Goal: Find specific page/section: Find specific page/section

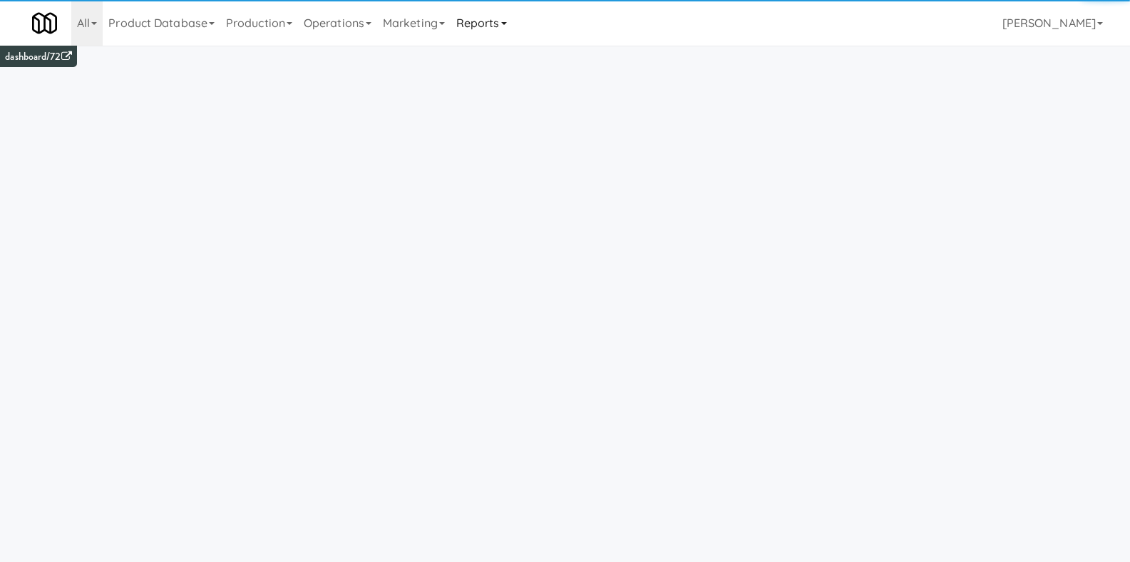
click at [489, 25] on link "Reports" at bounding box center [482, 23] width 62 height 46
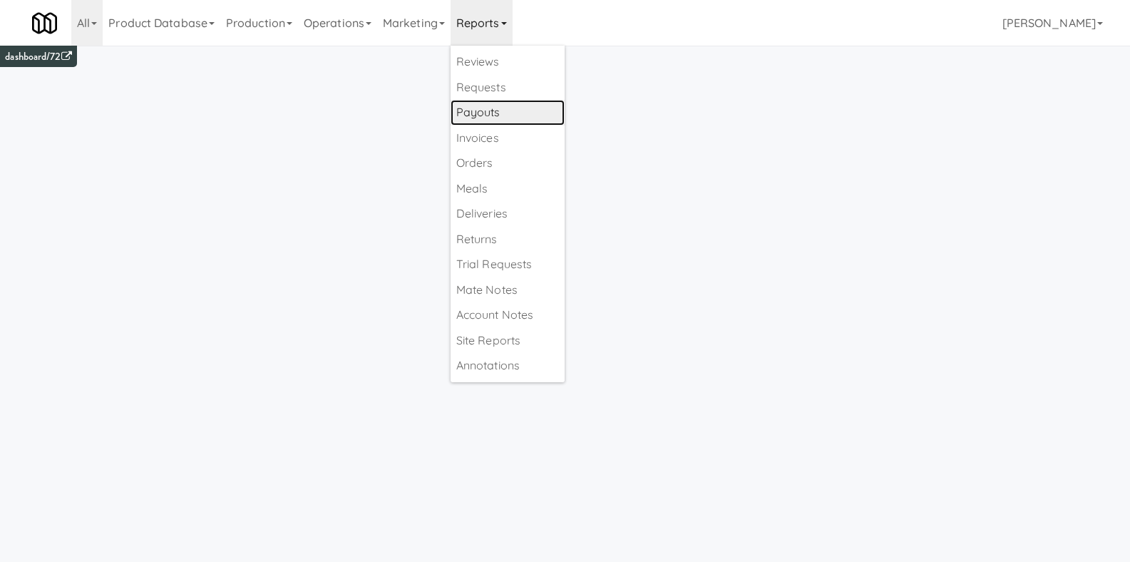
click at [494, 103] on link "Payouts" at bounding box center [508, 113] width 114 height 26
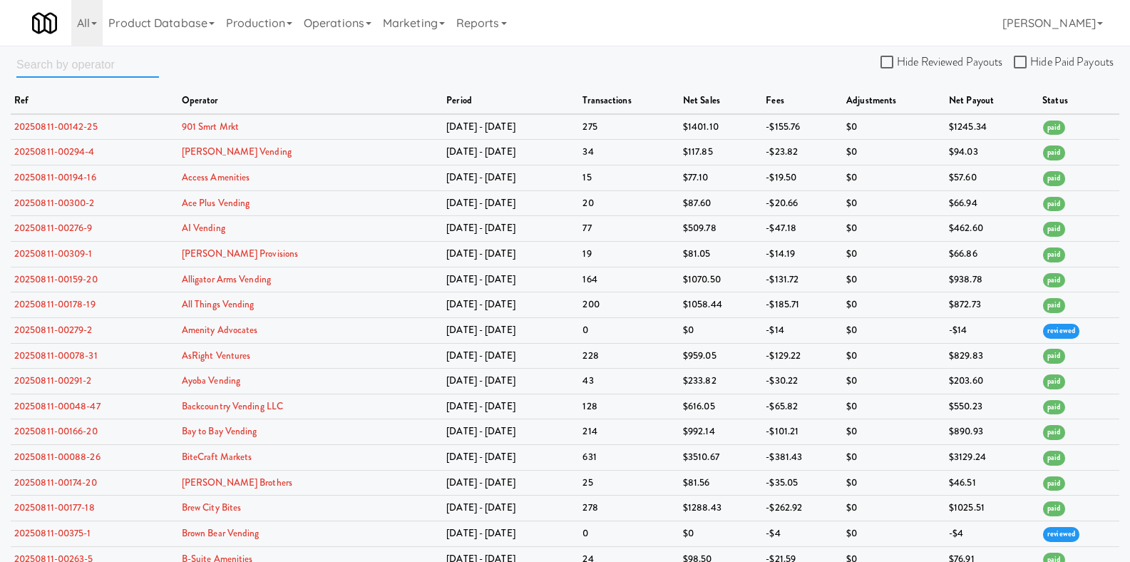
click at [115, 71] on input "text" at bounding box center [87, 64] width 143 height 26
type input "edward"
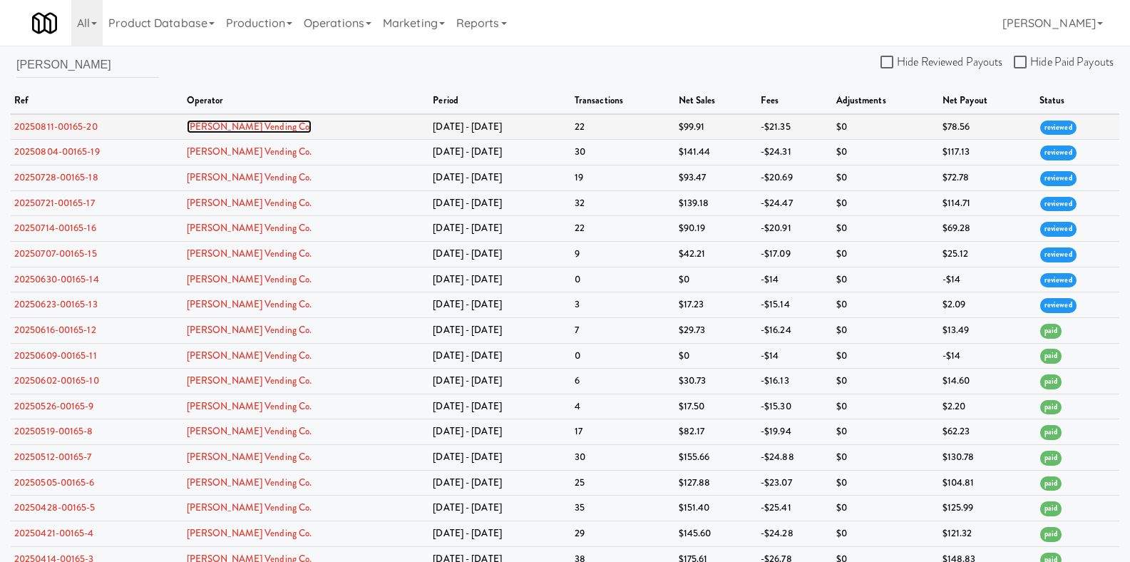
click at [224, 122] on link "[PERSON_NAME] Vending Co." at bounding box center [249, 127] width 125 height 14
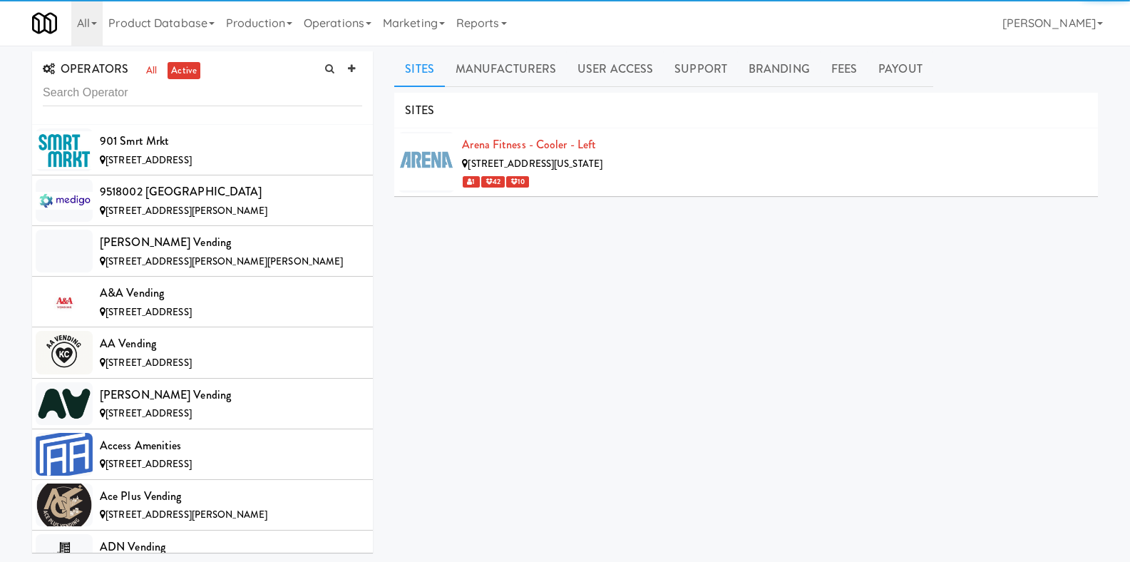
scroll to position [3240, 0]
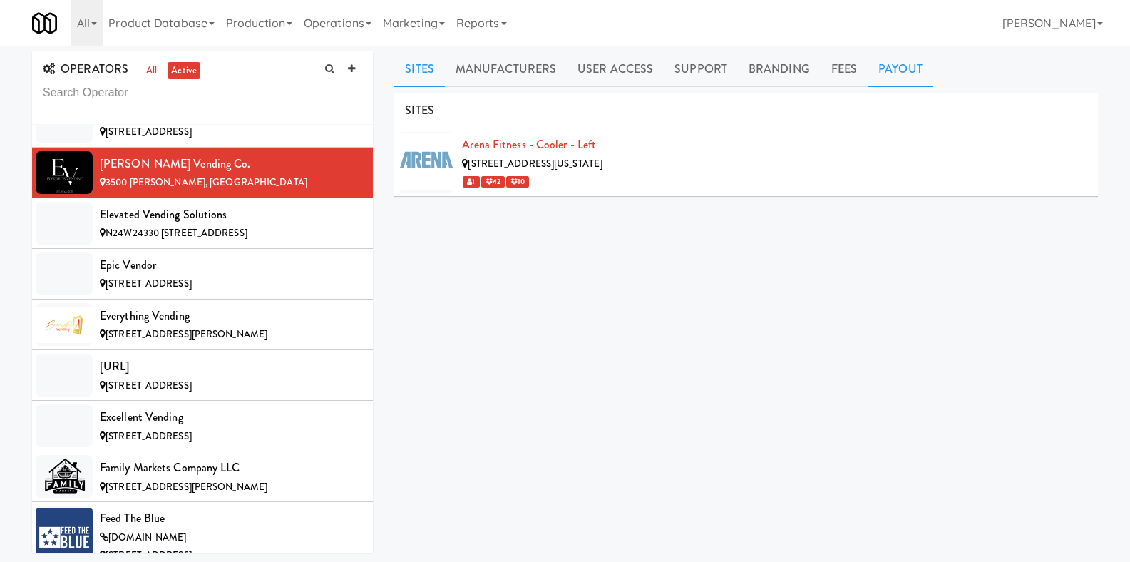
click at [907, 71] on link "Payout" at bounding box center [901, 69] width 66 height 36
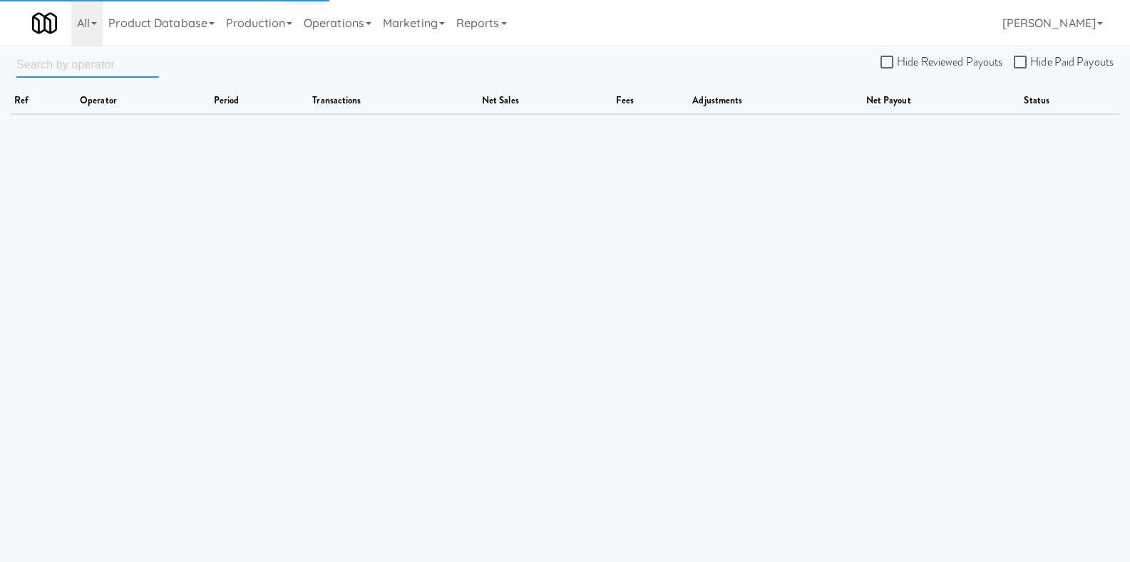
click at [71, 58] on input "text" at bounding box center [87, 64] width 143 height 26
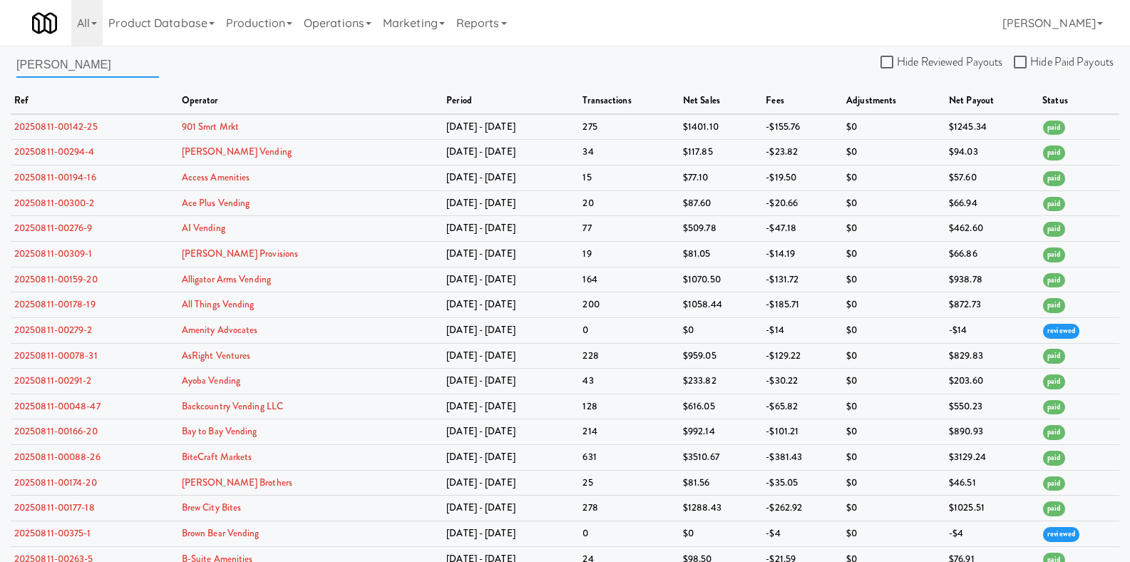
type input "edward"
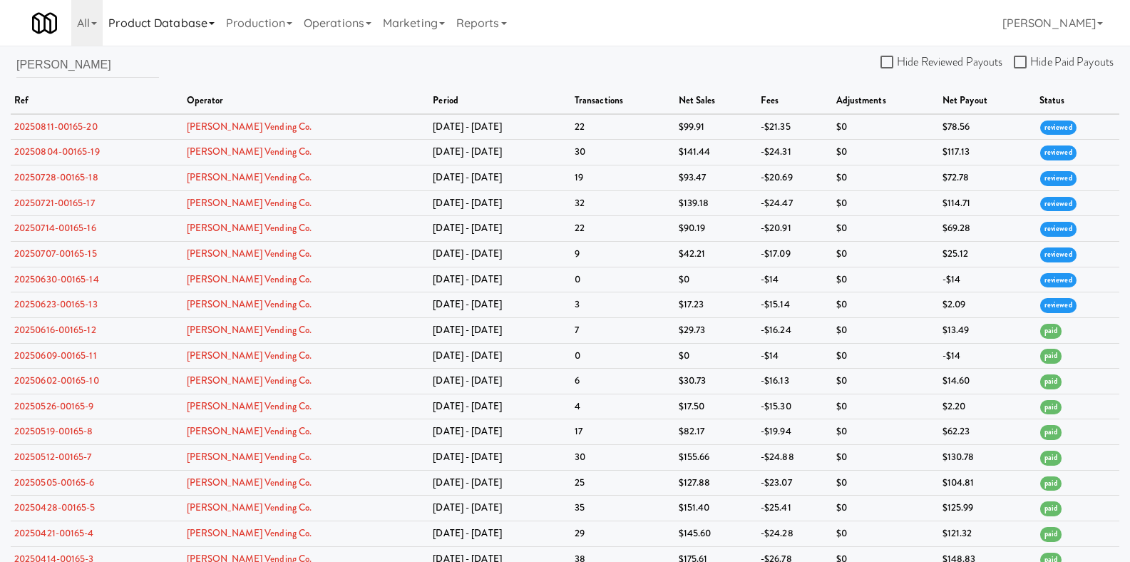
click at [169, 31] on link "Product Database" at bounding box center [162, 23] width 118 height 46
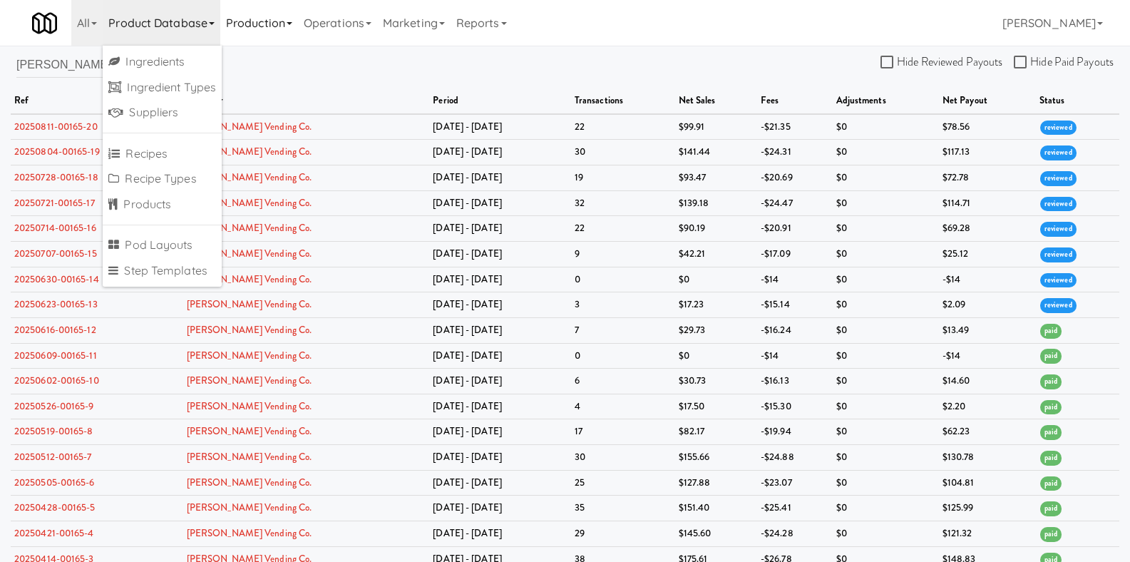
click at [255, 24] on link "Production" at bounding box center [259, 23] width 78 height 46
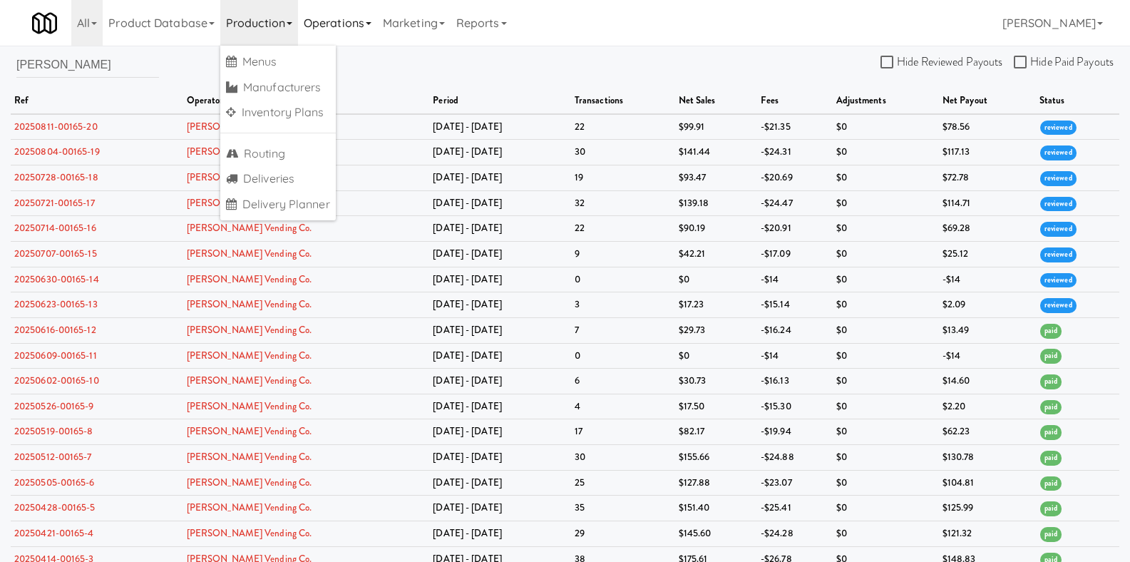
click at [354, 25] on link "Operations" at bounding box center [337, 23] width 79 height 46
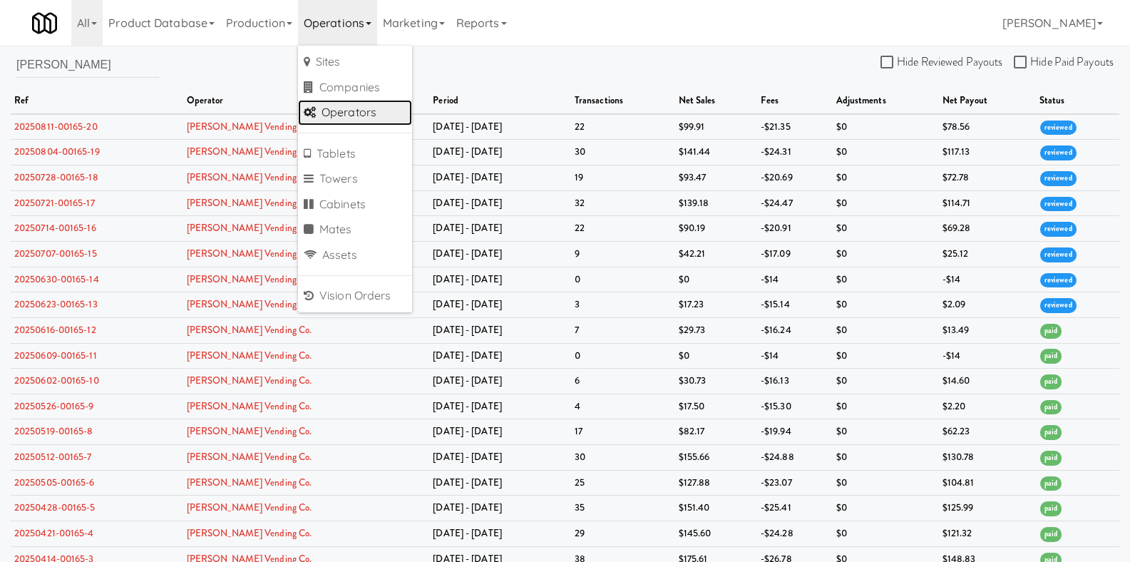
click at [360, 103] on link "Operators" at bounding box center [355, 113] width 114 height 26
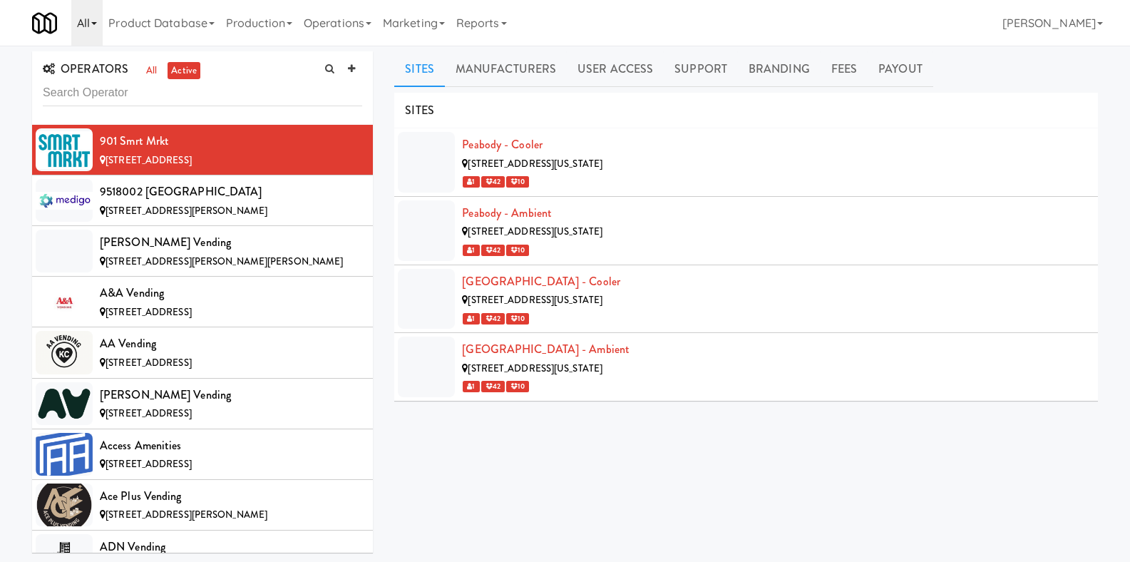
click at [81, 21] on link "All" at bounding box center [86, 23] width 31 height 46
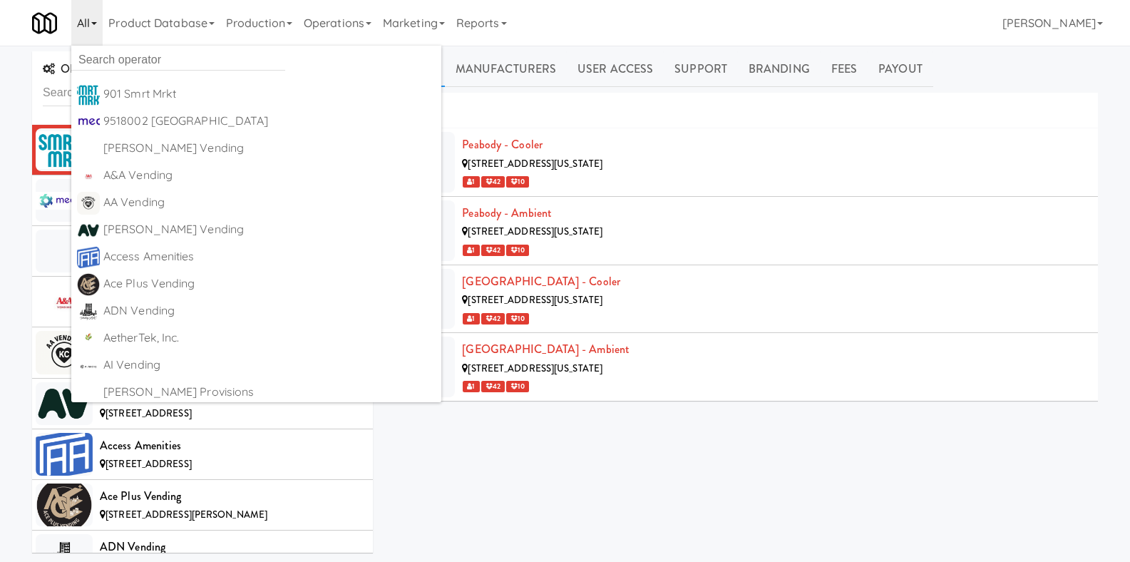
click at [82, 21] on link "All" at bounding box center [86, 23] width 31 height 46
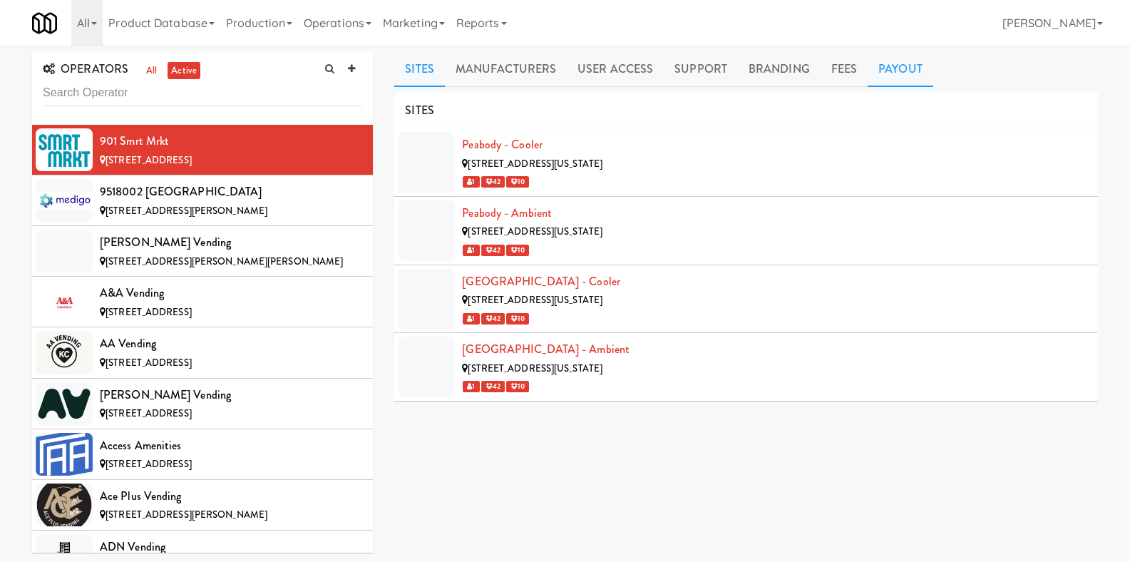
click at [884, 81] on link "Payout" at bounding box center [901, 69] width 66 height 36
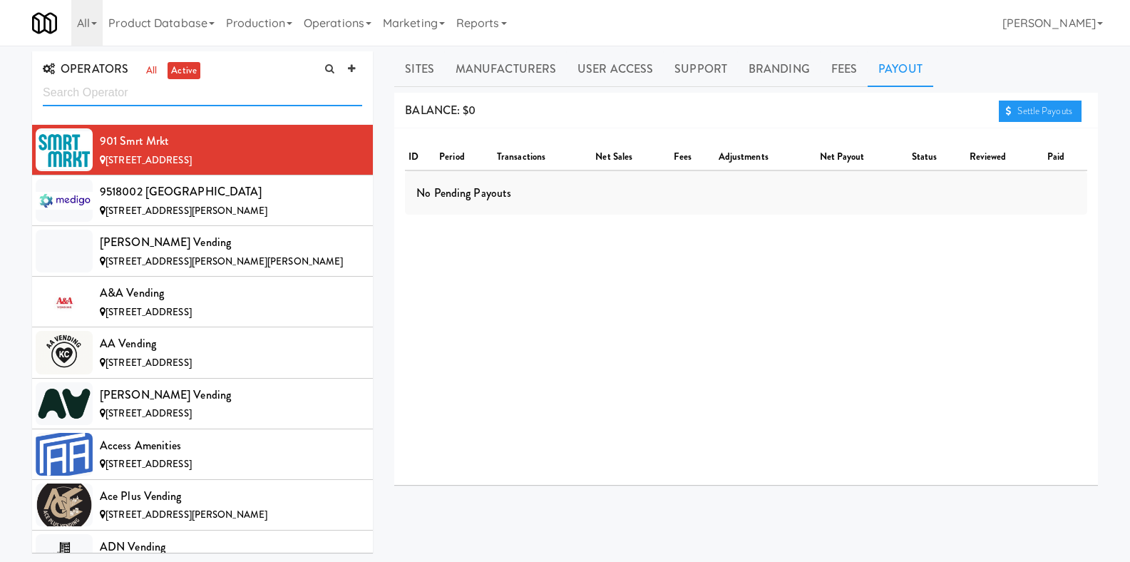
click at [250, 101] on input "text" at bounding box center [202, 93] width 319 height 26
type input "edwards"
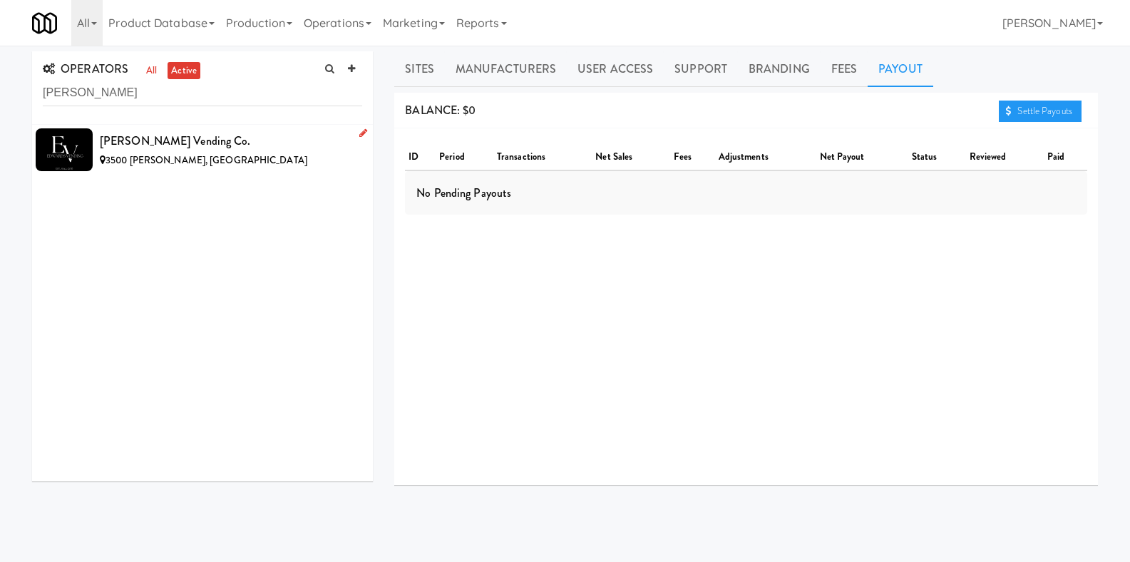
click at [232, 152] on div "3500 [PERSON_NAME], [GEOGRAPHIC_DATA]" at bounding box center [231, 161] width 262 height 18
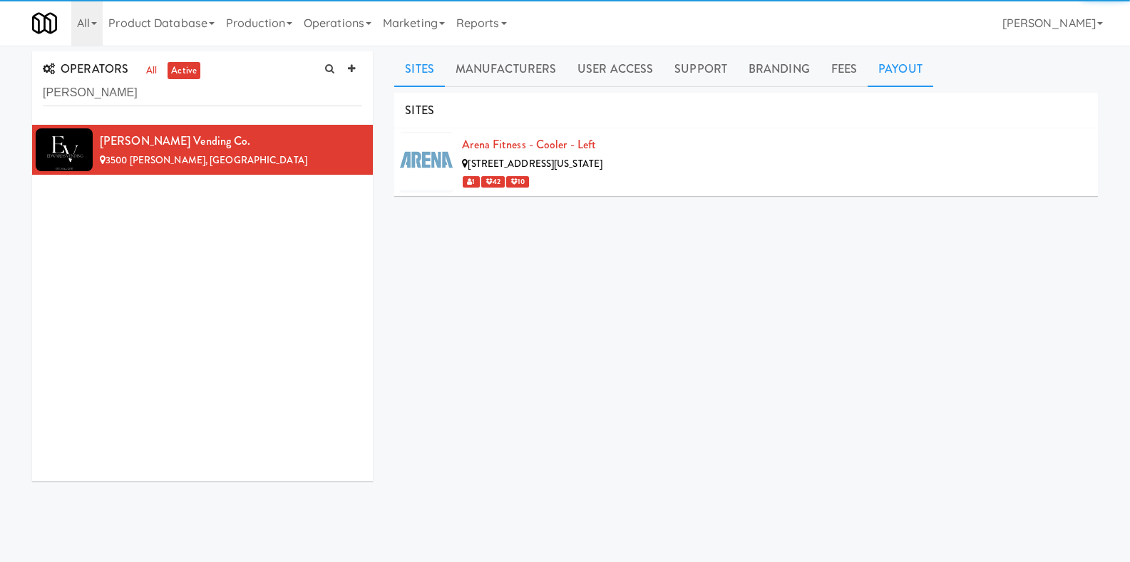
click at [877, 75] on link "Payout" at bounding box center [901, 69] width 66 height 36
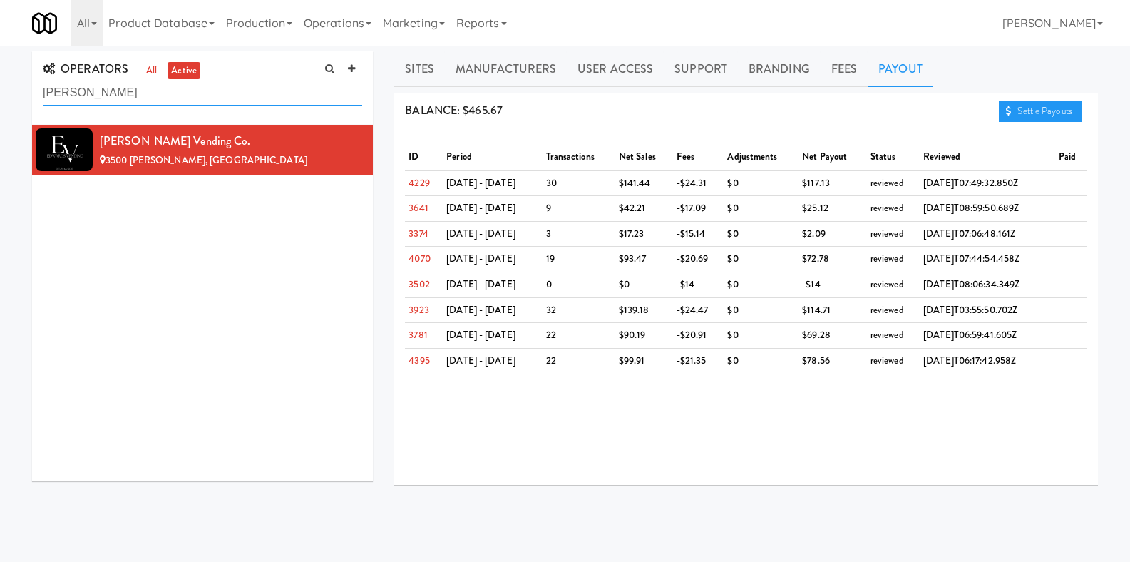
click at [239, 88] on input "edwards" at bounding box center [202, 93] width 319 height 26
click at [160, 22] on link "Product Database" at bounding box center [162, 23] width 118 height 46
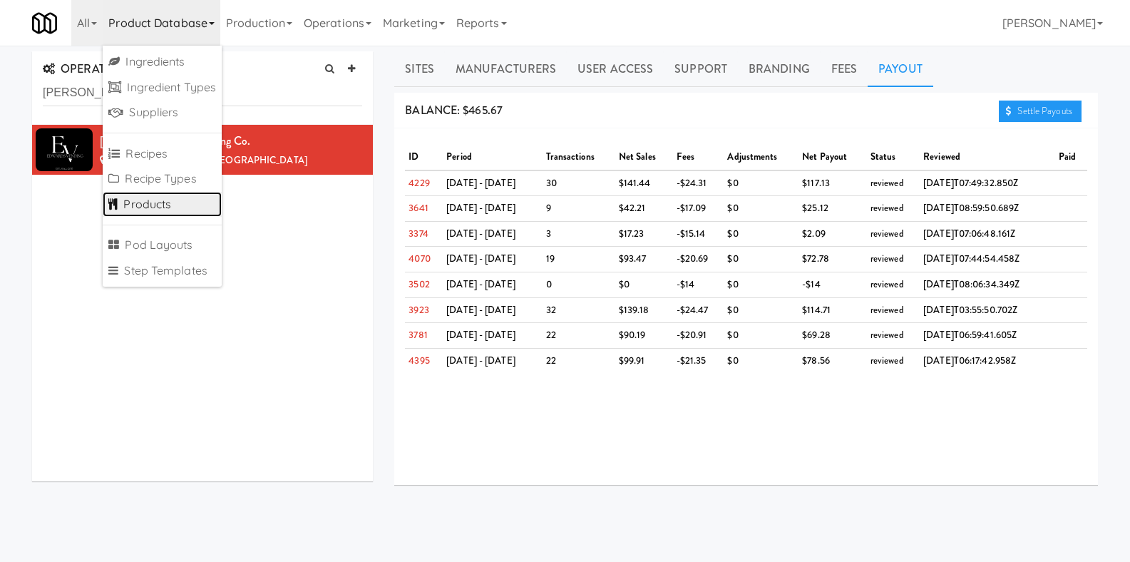
click at [156, 197] on link "Products" at bounding box center [162, 205] width 119 height 26
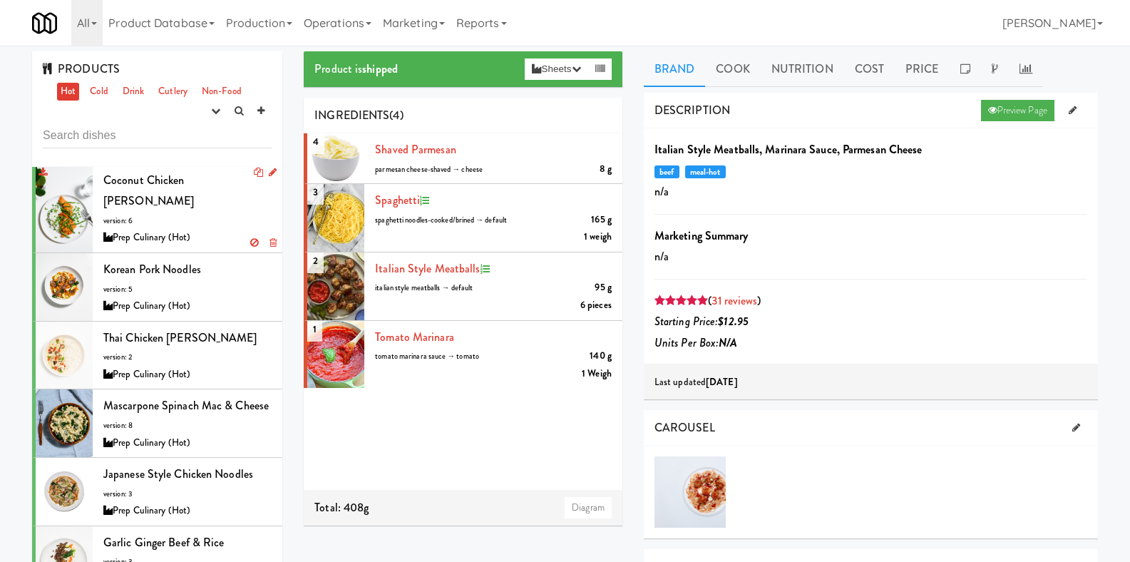
scroll to position [1888, 0]
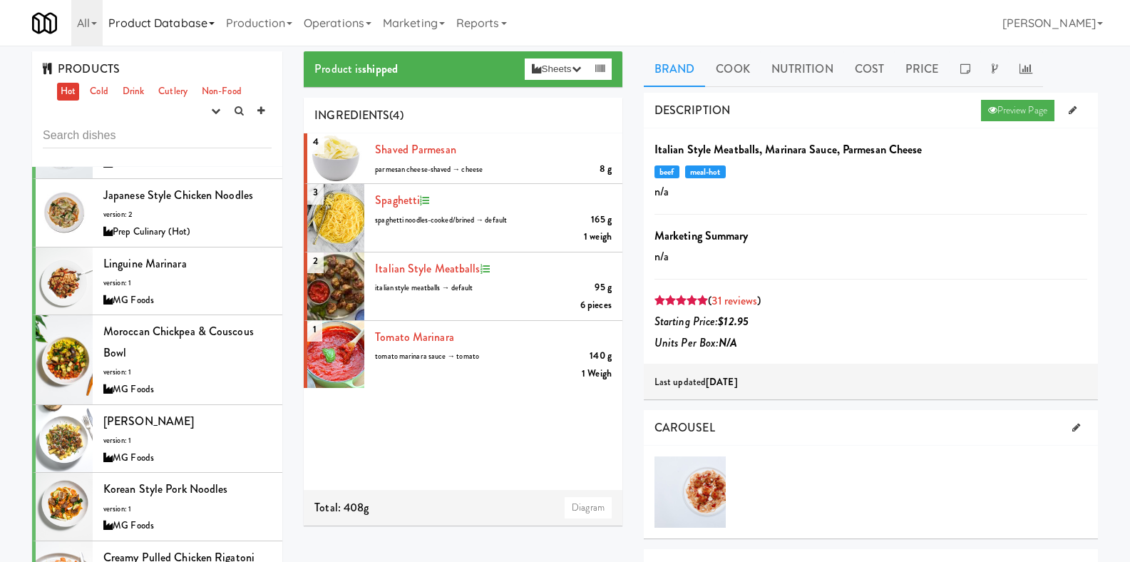
click at [216, 32] on link "Product Database" at bounding box center [162, 23] width 118 height 46
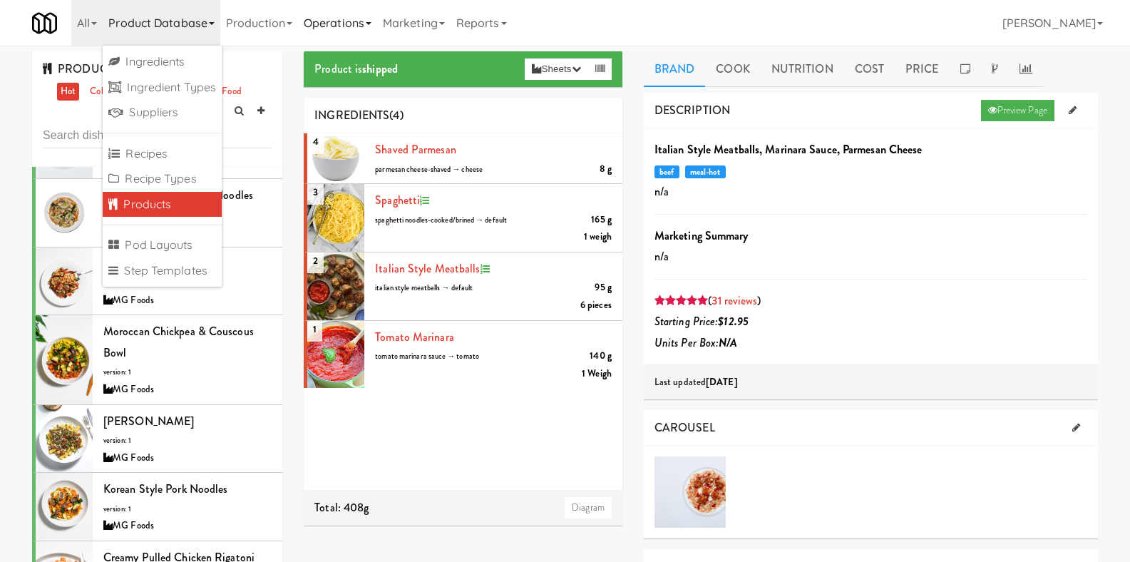
click at [329, 34] on link "Operations" at bounding box center [337, 23] width 79 height 46
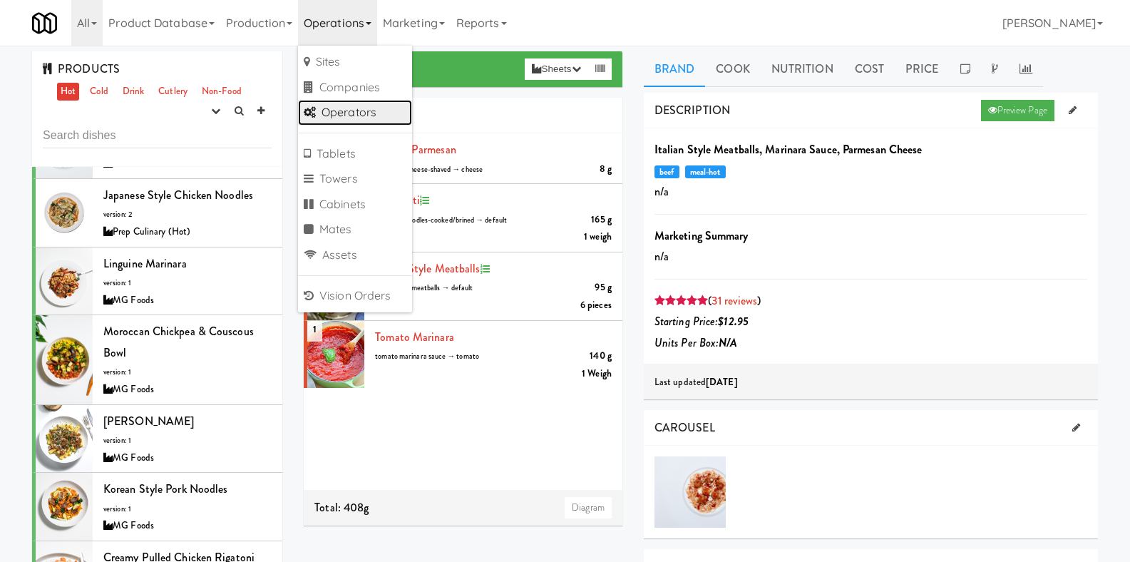
click at [353, 106] on link "Operators" at bounding box center [355, 113] width 114 height 26
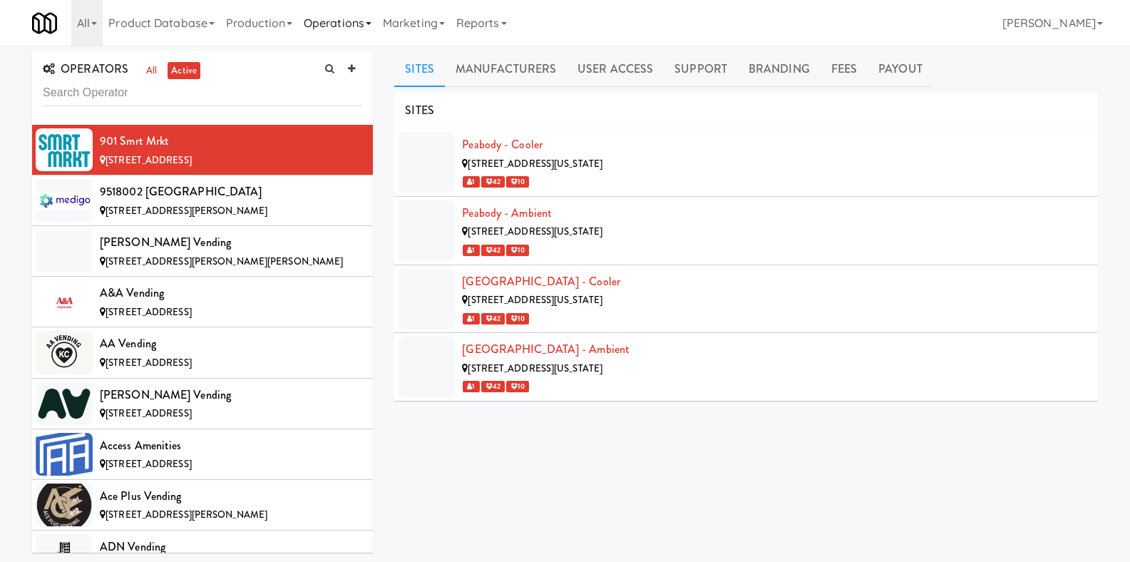
click at [354, 21] on link "Operations" at bounding box center [337, 23] width 79 height 46
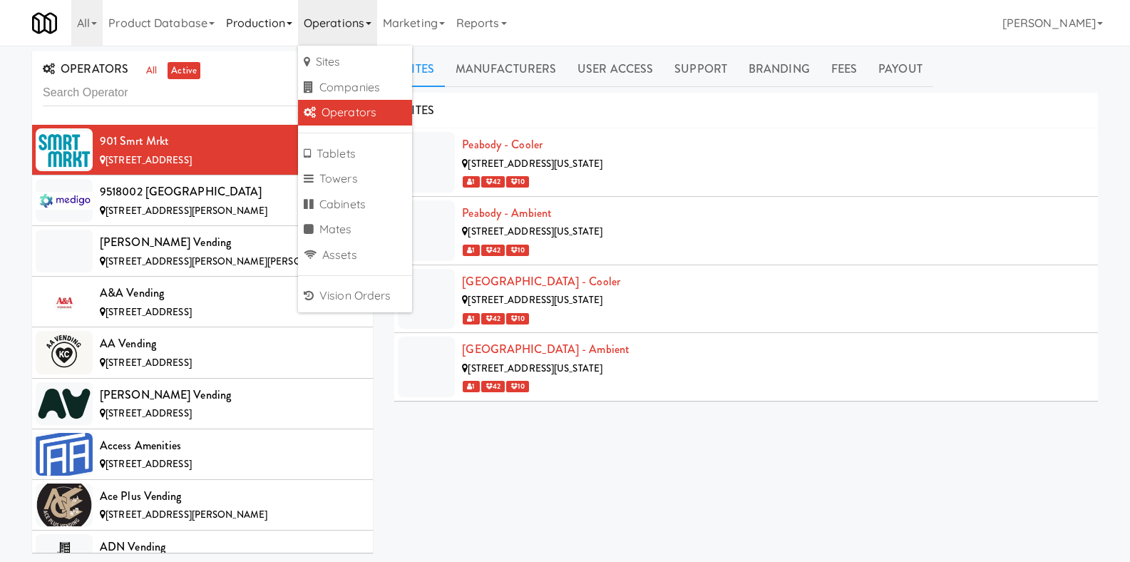
click at [265, 24] on link "Production" at bounding box center [259, 23] width 78 height 46
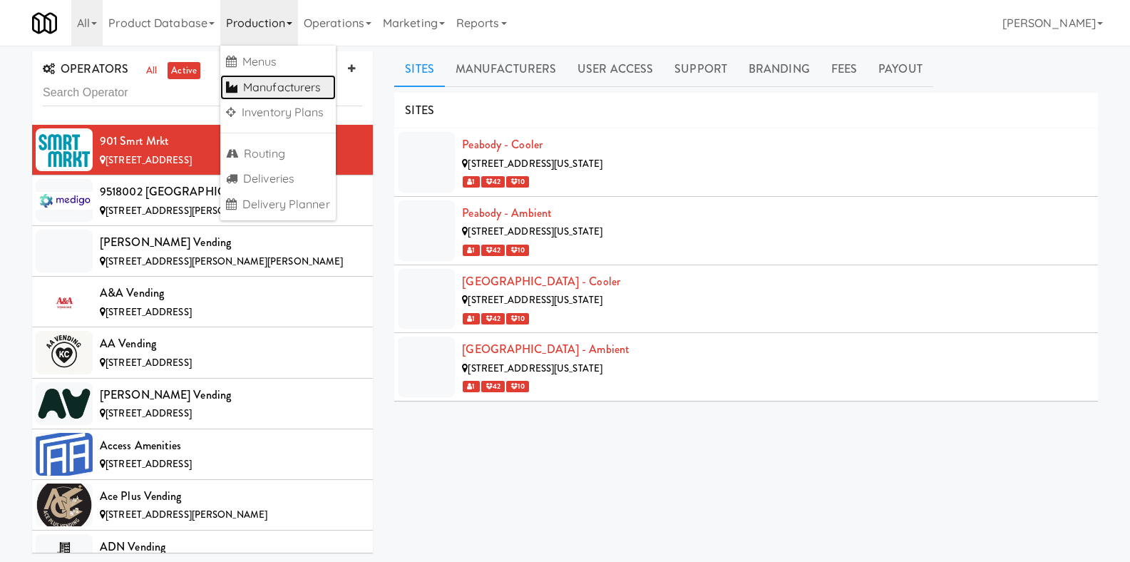
click at [282, 78] on link "Manufacturers" at bounding box center [277, 88] width 115 height 26
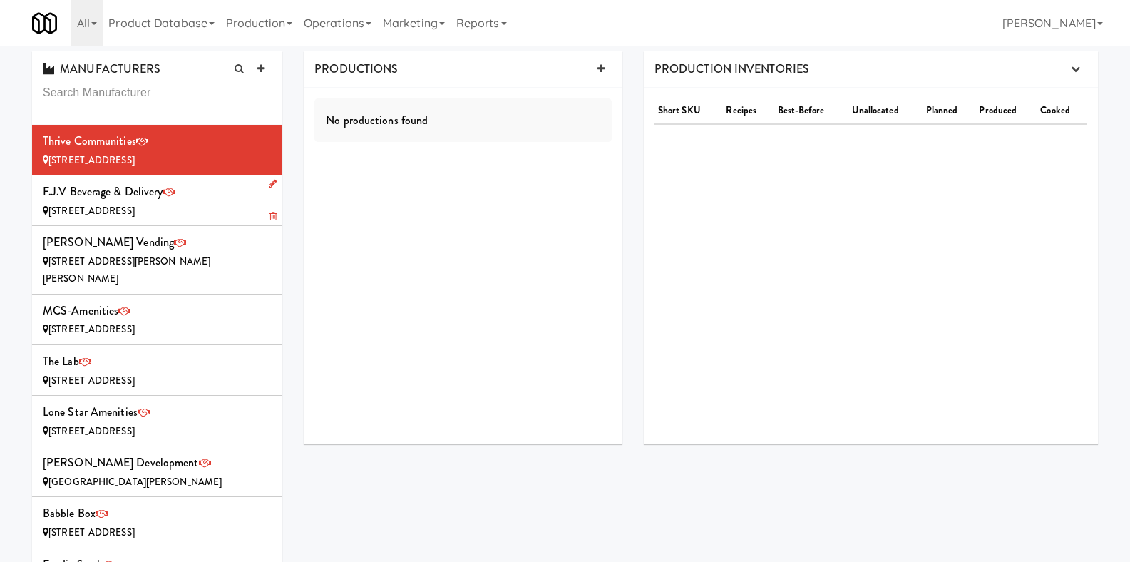
click at [202, 196] on div "F.J.V Beverage & Delivery 87 78th St, Sea Isle City NJ" at bounding box center [157, 200] width 229 height 38
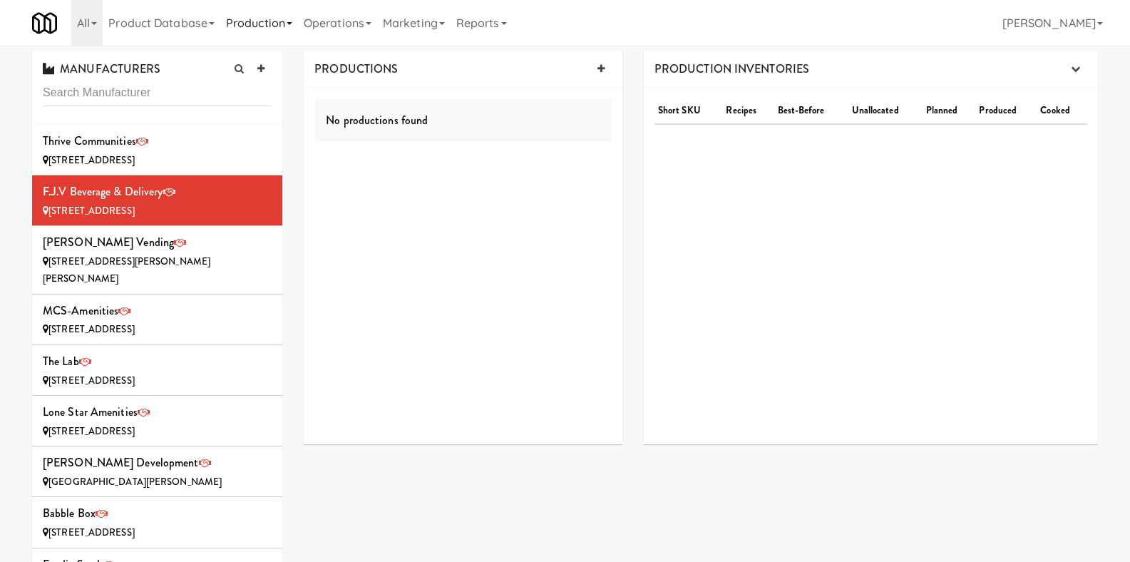
click at [281, 19] on link "Production" at bounding box center [259, 23] width 78 height 46
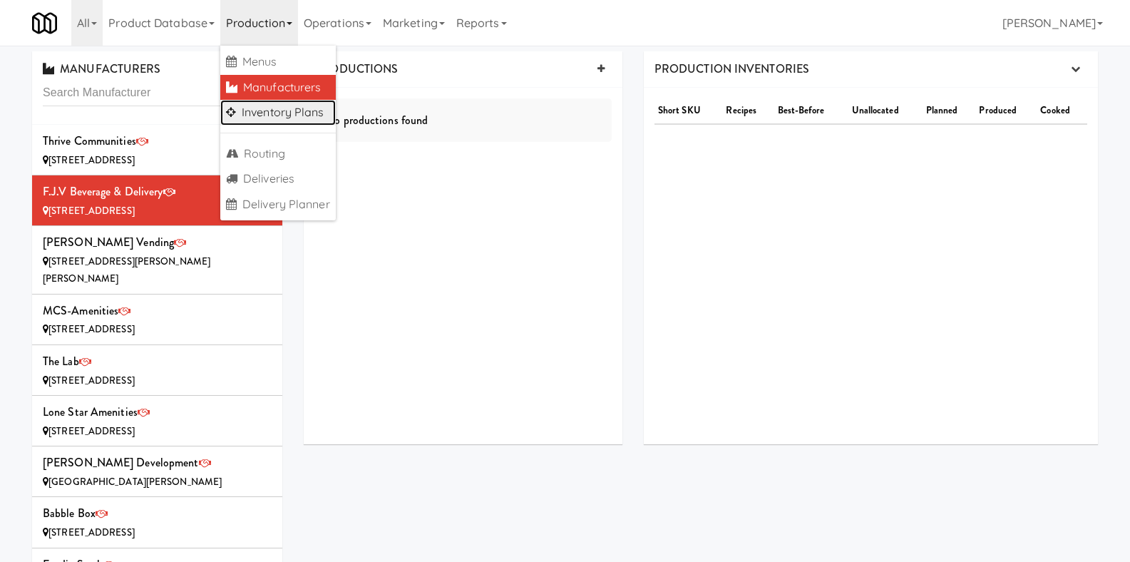
click at [282, 104] on link "Inventory Plans" at bounding box center [277, 113] width 115 height 26
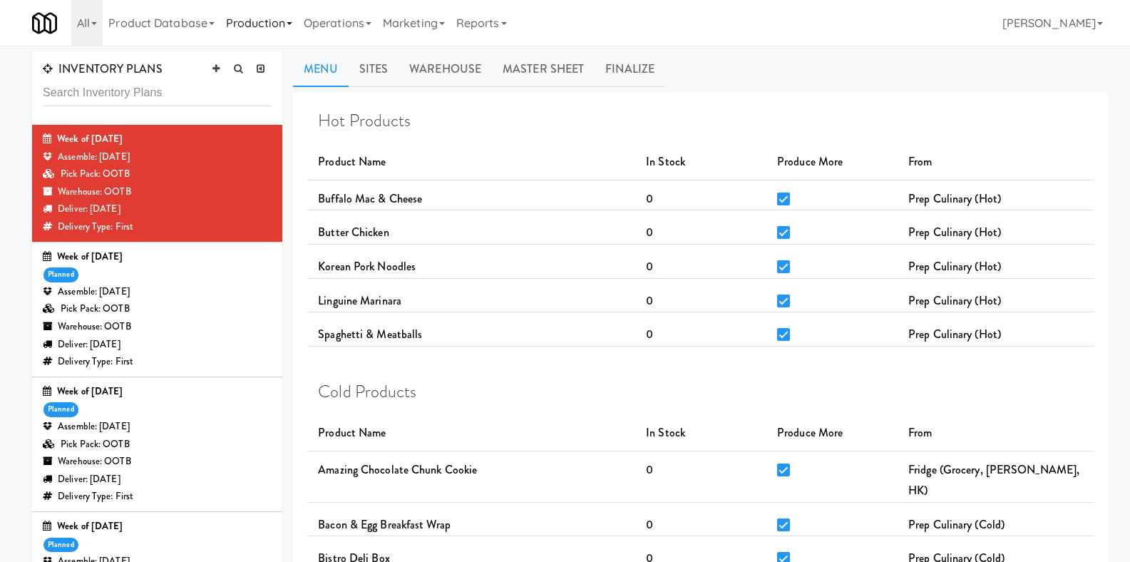
click at [253, 29] on link "Production" at bounding box center [259, 23] width 78 height 46
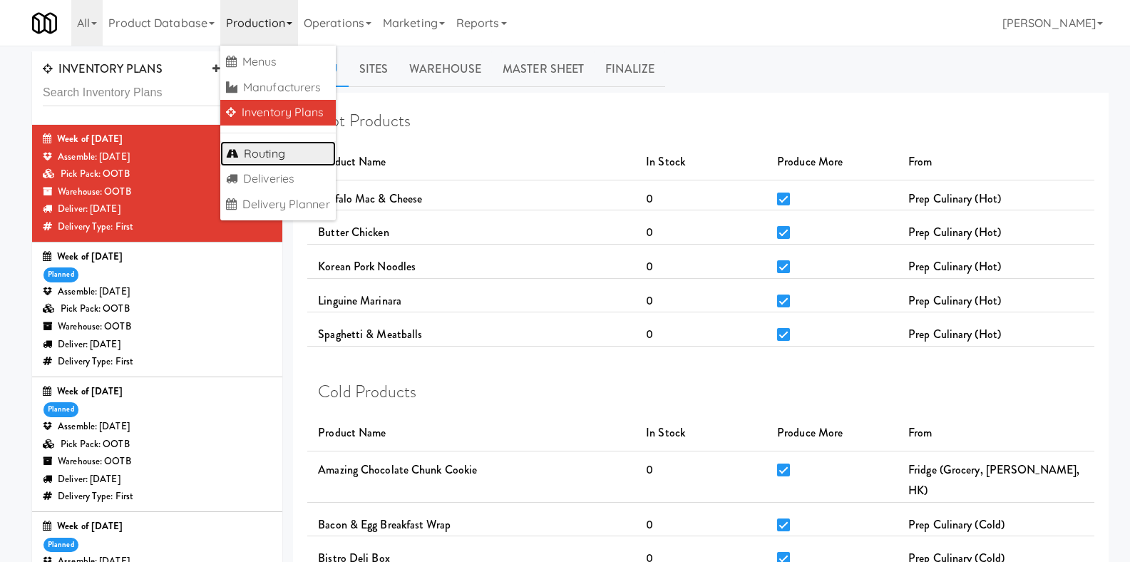
click at [294, 157] on link "Routing" at bounding box center [277, 154] width 115 height 26
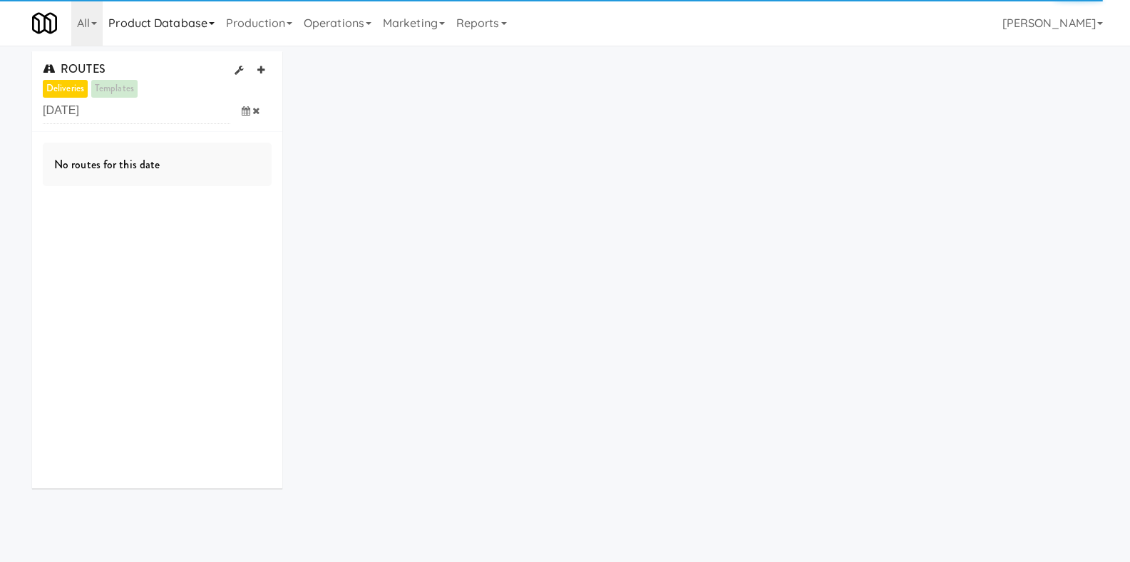
click at [175, 25] on link "Product Database" at bounding box center [162, 23] width 118 height 46
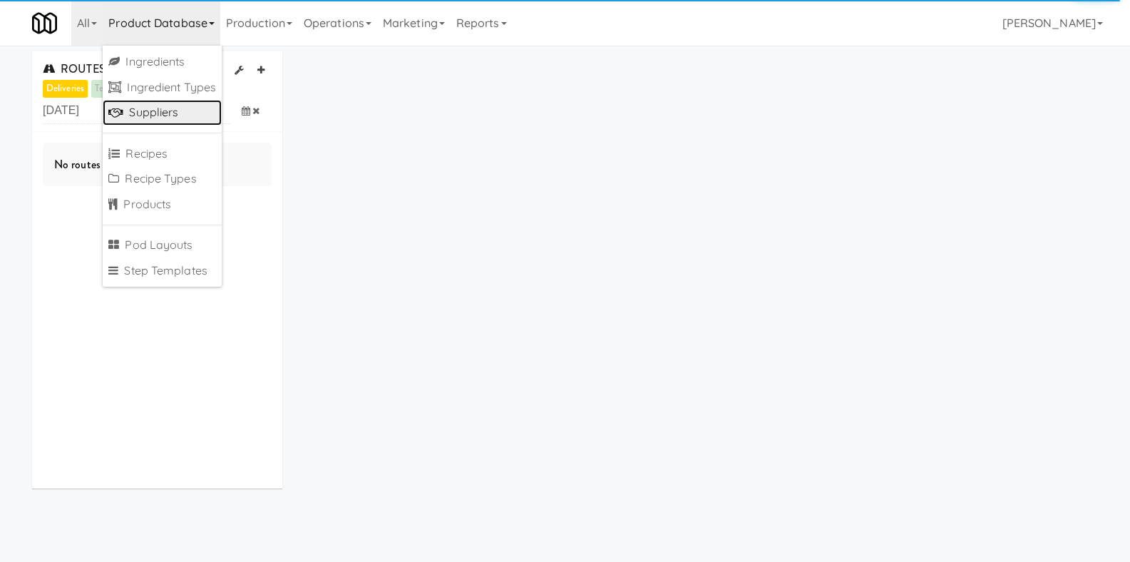
click at [183, 113] on link "Suppliers" at bounding box center [162, 113] width 119 height 26
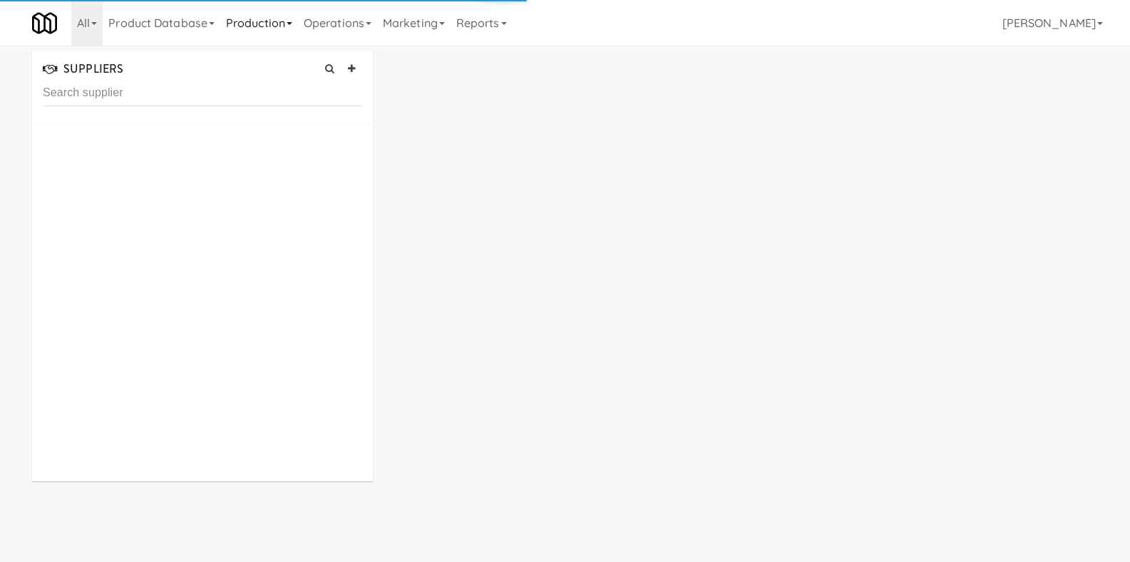
click at [245, 32] on link "Production" at bounding box center [259, 23] width 78 height 46
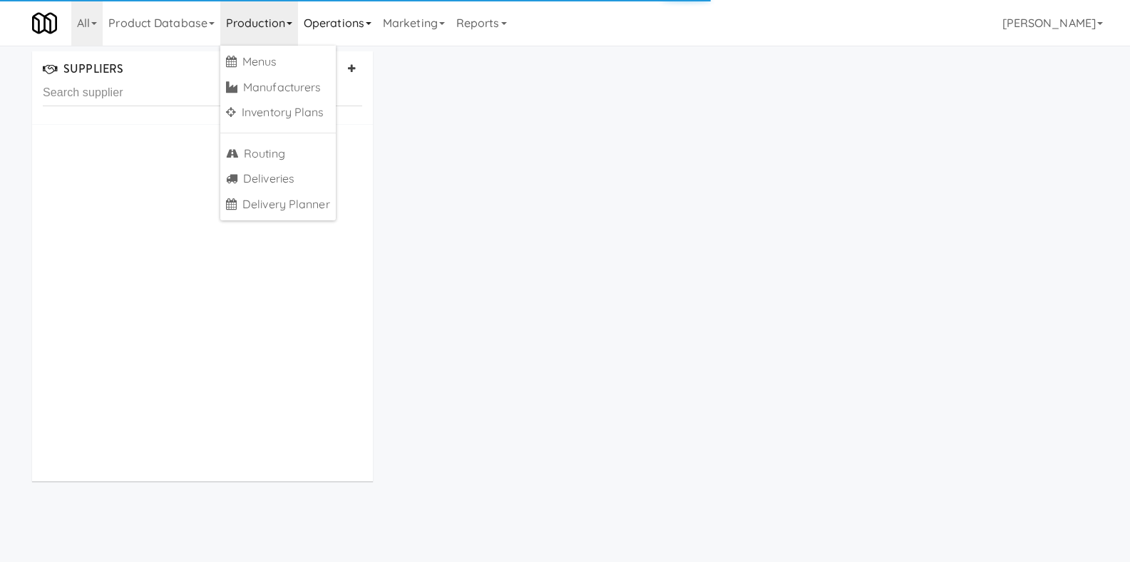
click at [307, 28] on link "Operations" at bounding box center [337, 23] width 79 height 46
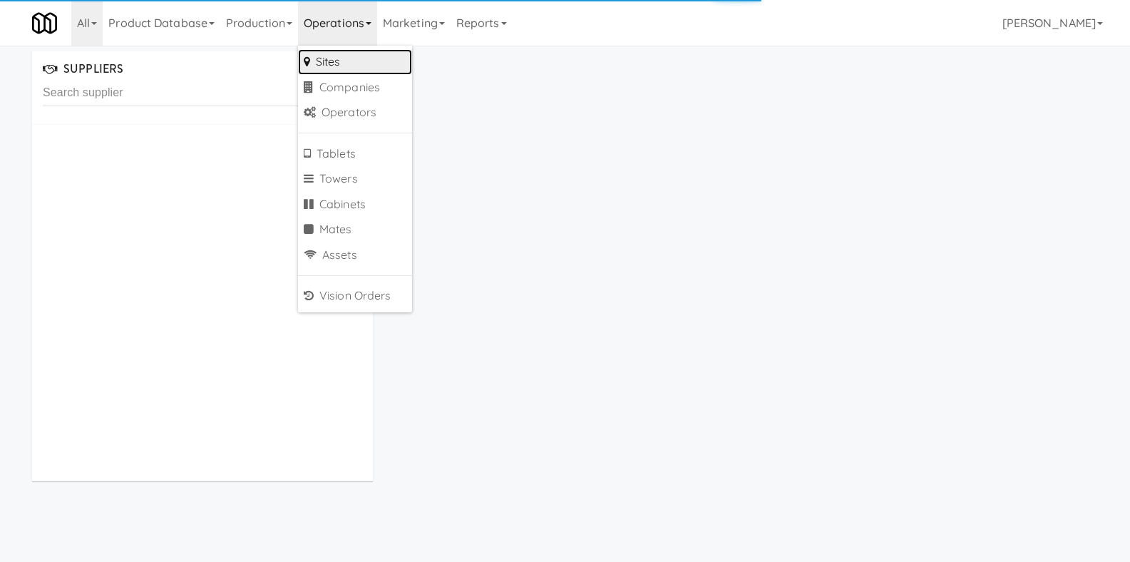
click at [343, 61] on link "Sites" at bounding box center [355, 62] width 114 height 26
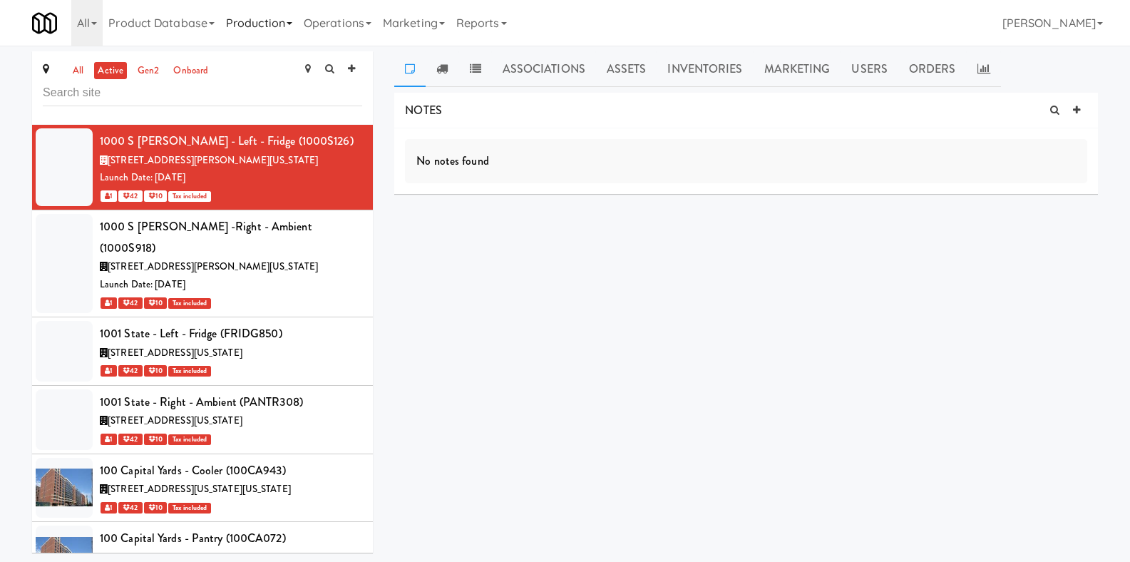
click at [241, 24] on link "Production" at bounding box center [259, 23] width 78 height 46
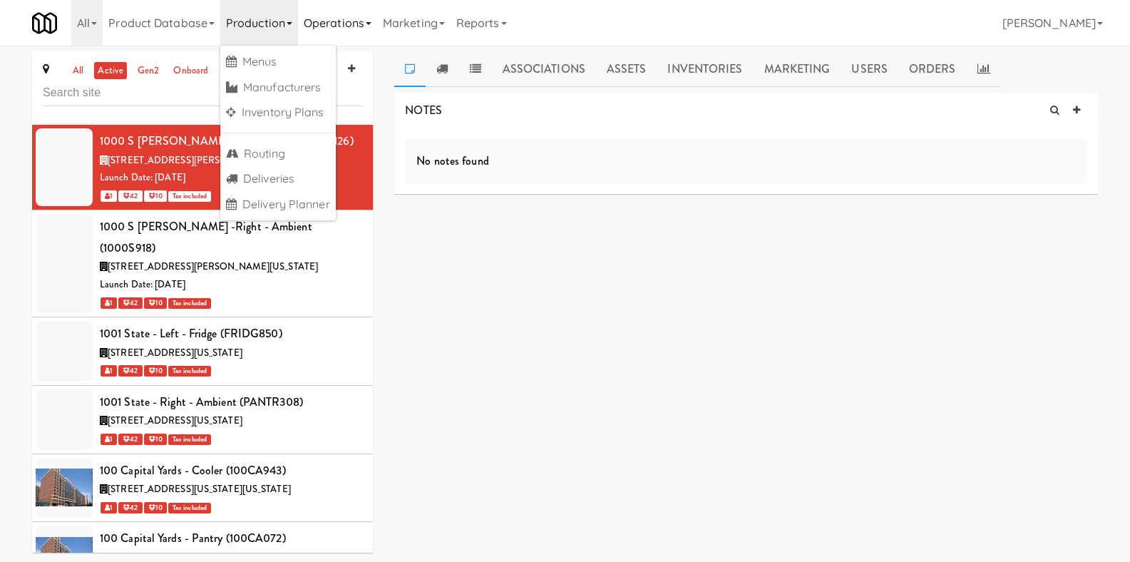
click at [323, 24] on link "Operations" at bounding box center [337, 23] width 79 height 46
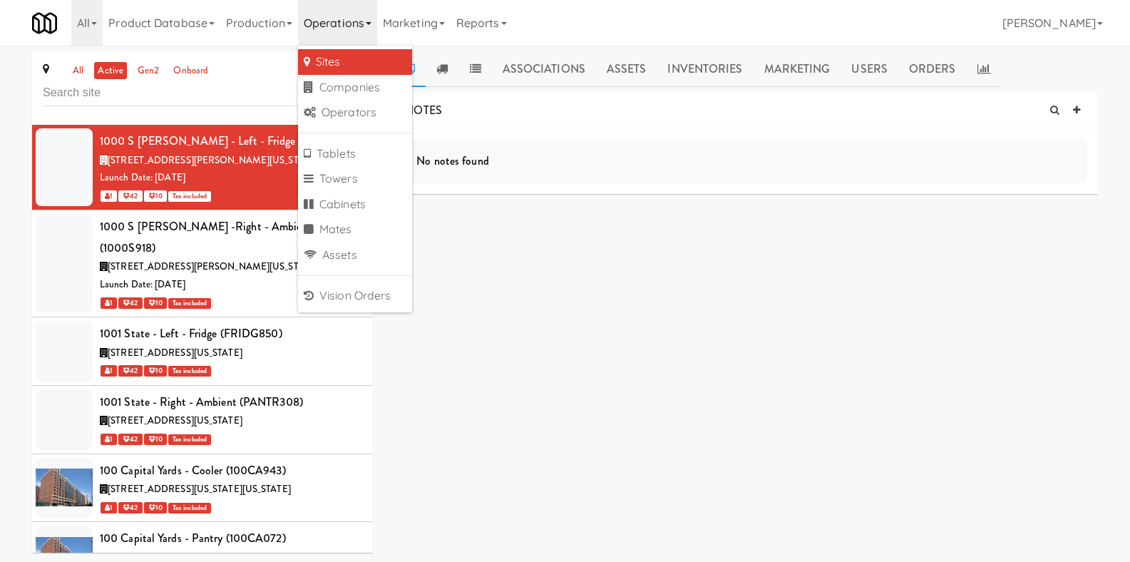
click at [237, 220] on div "1000 S Clark -Right - Ambient (1000S918)" at bounding box center [231, 237] width 262 height 42
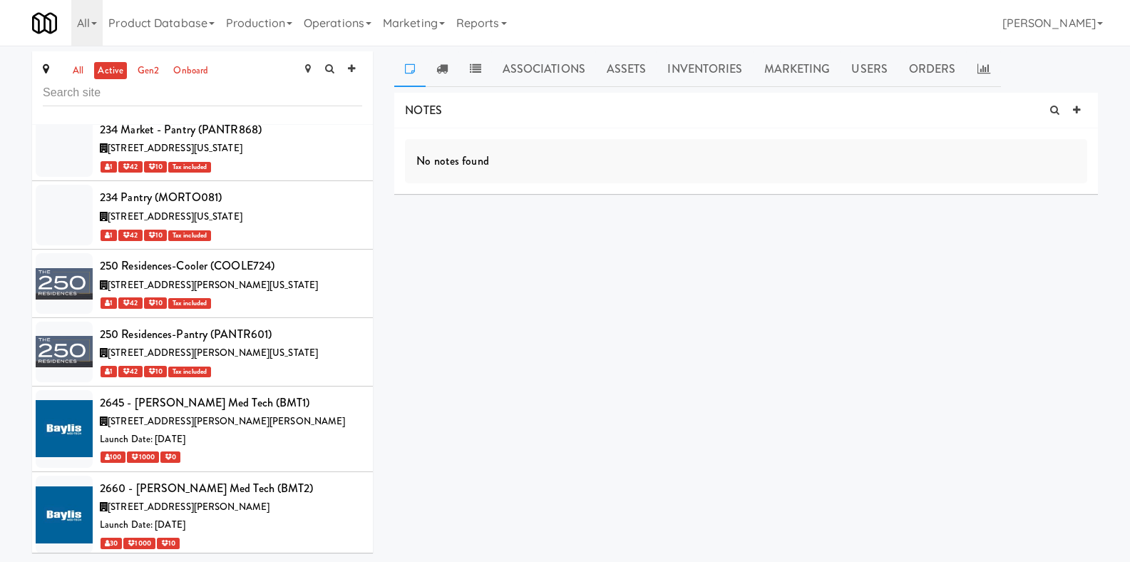
scroll to position [3171, 0]
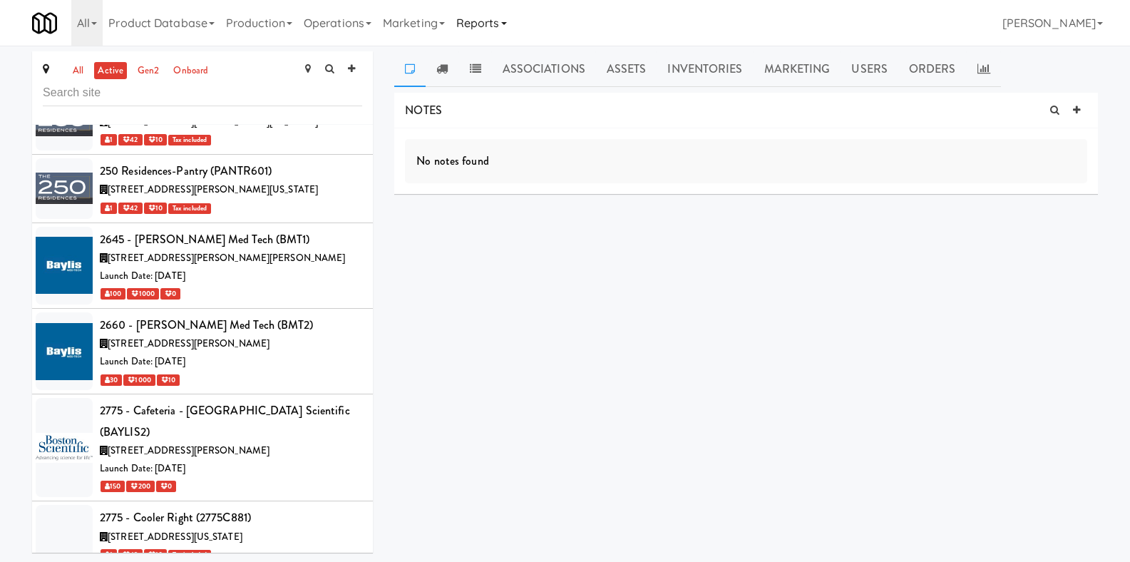
click at [473, 24] on link "Reports" at bounding box center [482, 23] width 62 height 46
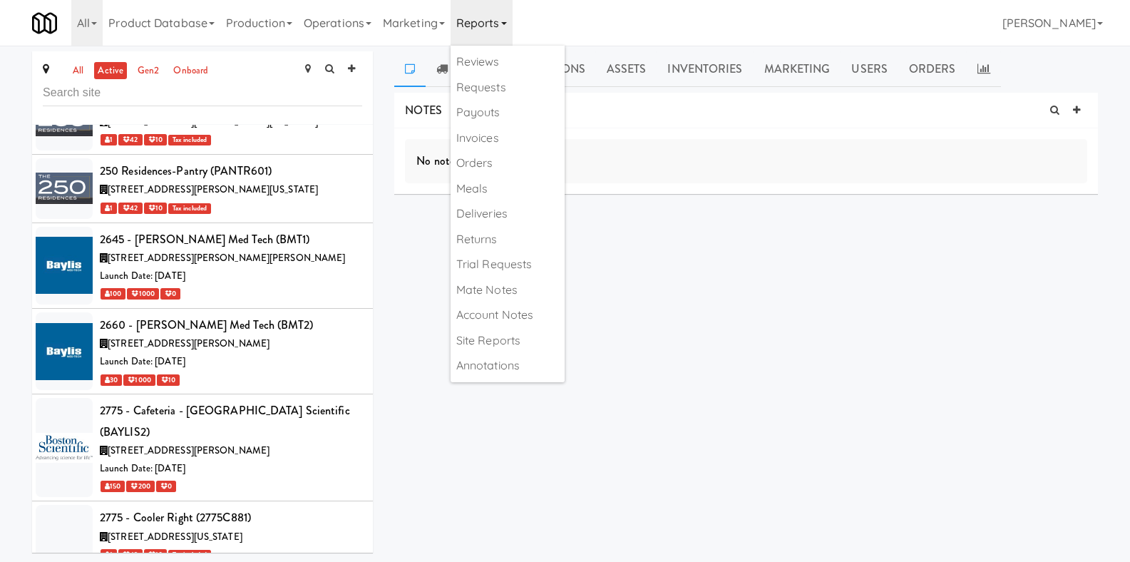
click at [473, 24] on link "Reports" at bounding box center [482, 23] width 62 height 46
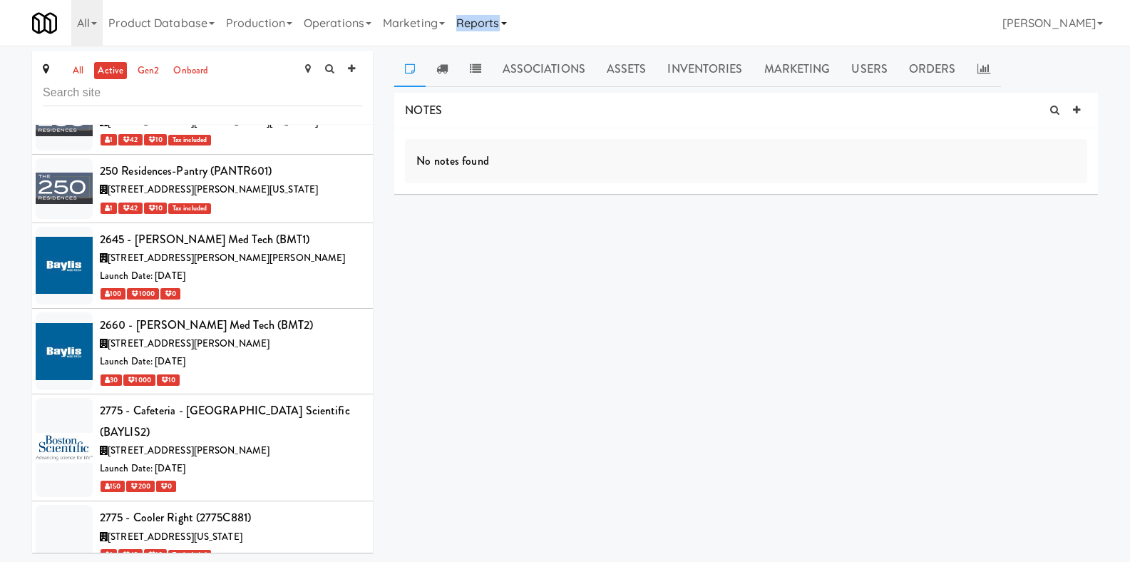
click at [473, 24] on link "Reports" at bounding box center [482, 23] width 62 height 46
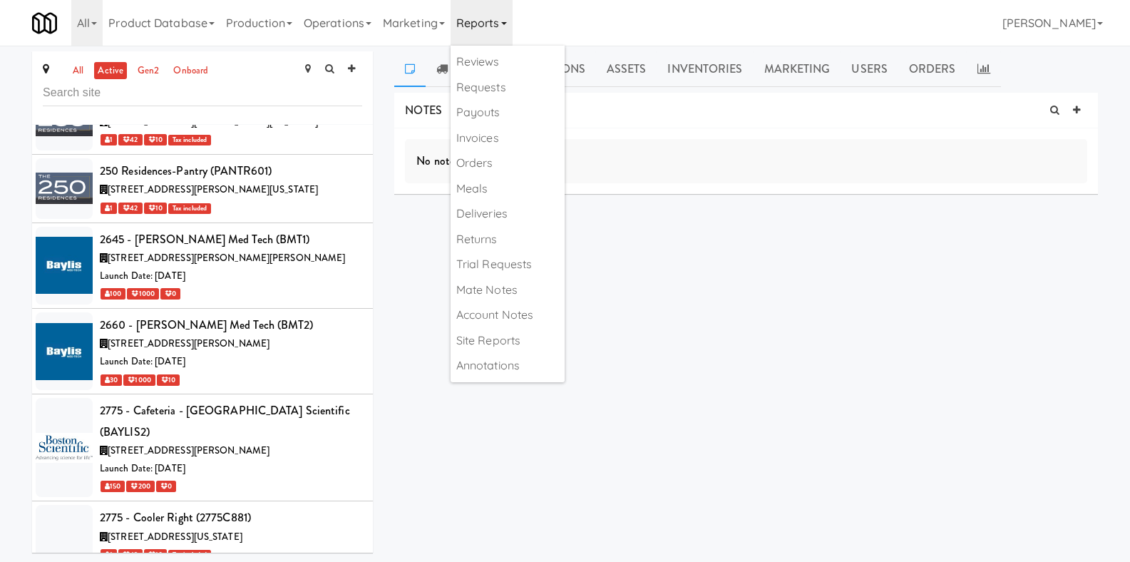
click at [662, 243] on div "NOTES No notes found DELIVERIES Delivery Date Delivered At Delivered By Driver …" at bounding box center [746, 271] width 704 height 356
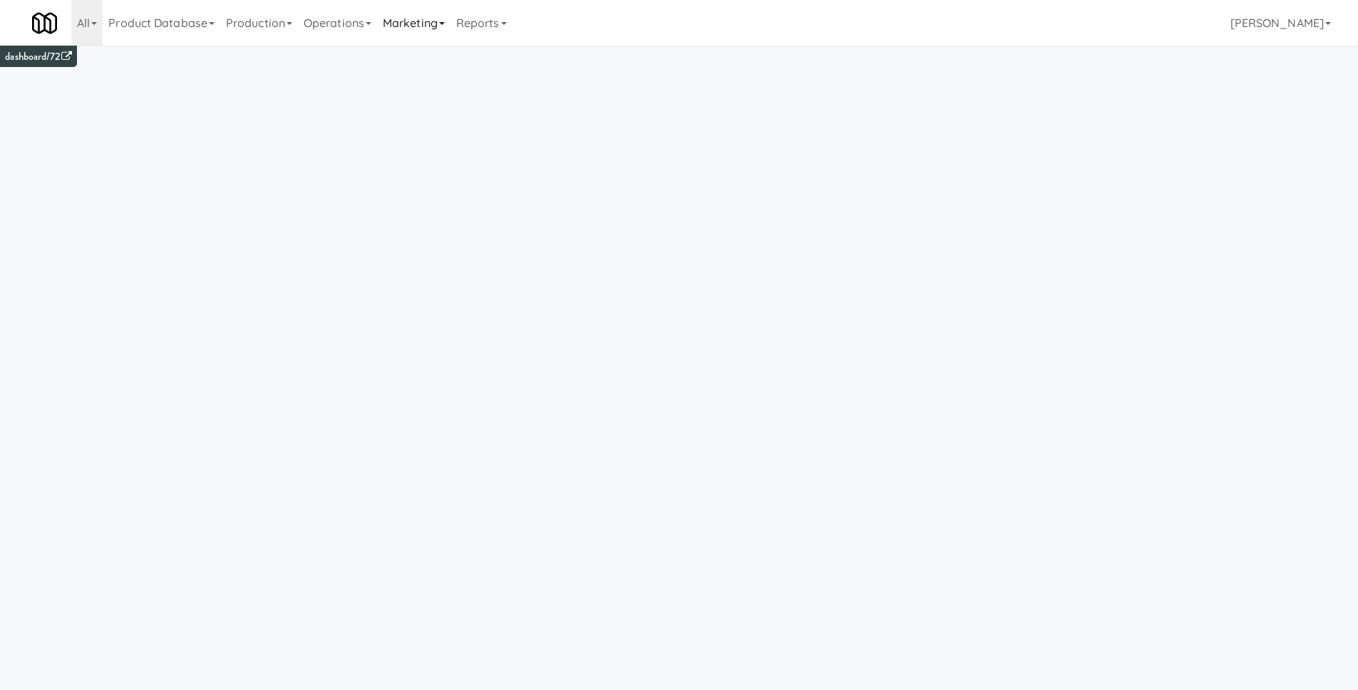
click at [446, 29] on link "Marketing" at bounding box center [413, 23] width 73 height 46
click at [377, 28] on link "Operations" at bounding box center [337, 23] width 79 height 46
click at [364, 103] on link "Operators" at bounding box center [355, 113] width 114 height 26
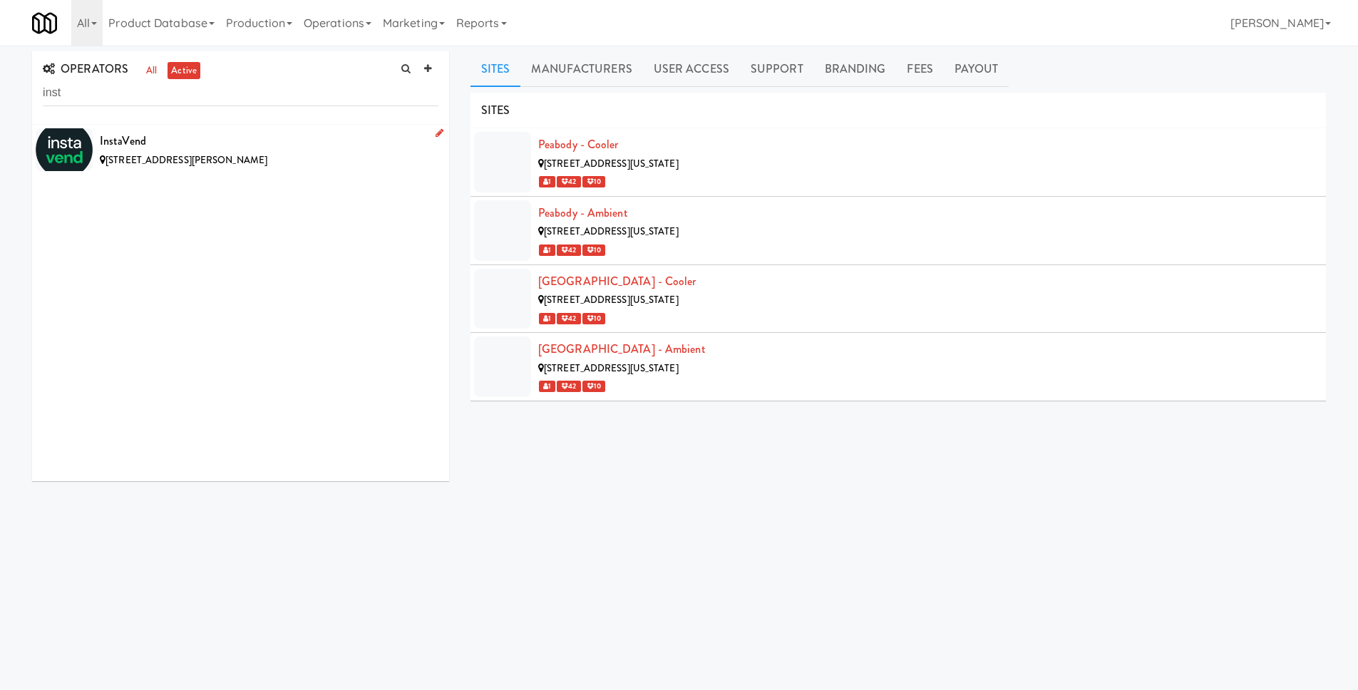
type input "inst"
click at [190, 154] on span "[STREET_ADDRESS][PERSON_NAME]" at bounding box center [187, 160] width 162 height 14
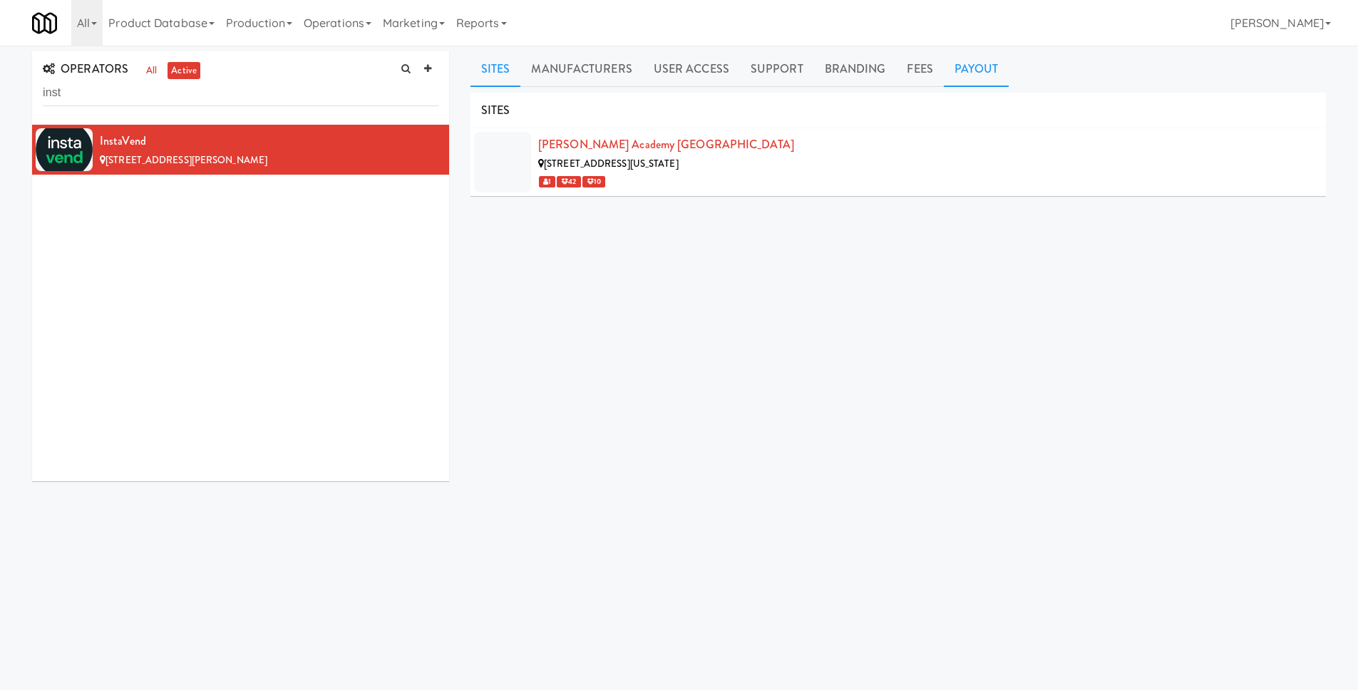
click at [975, 73] on link "Payout" at bounding box center [977, 69] width 66 height 36
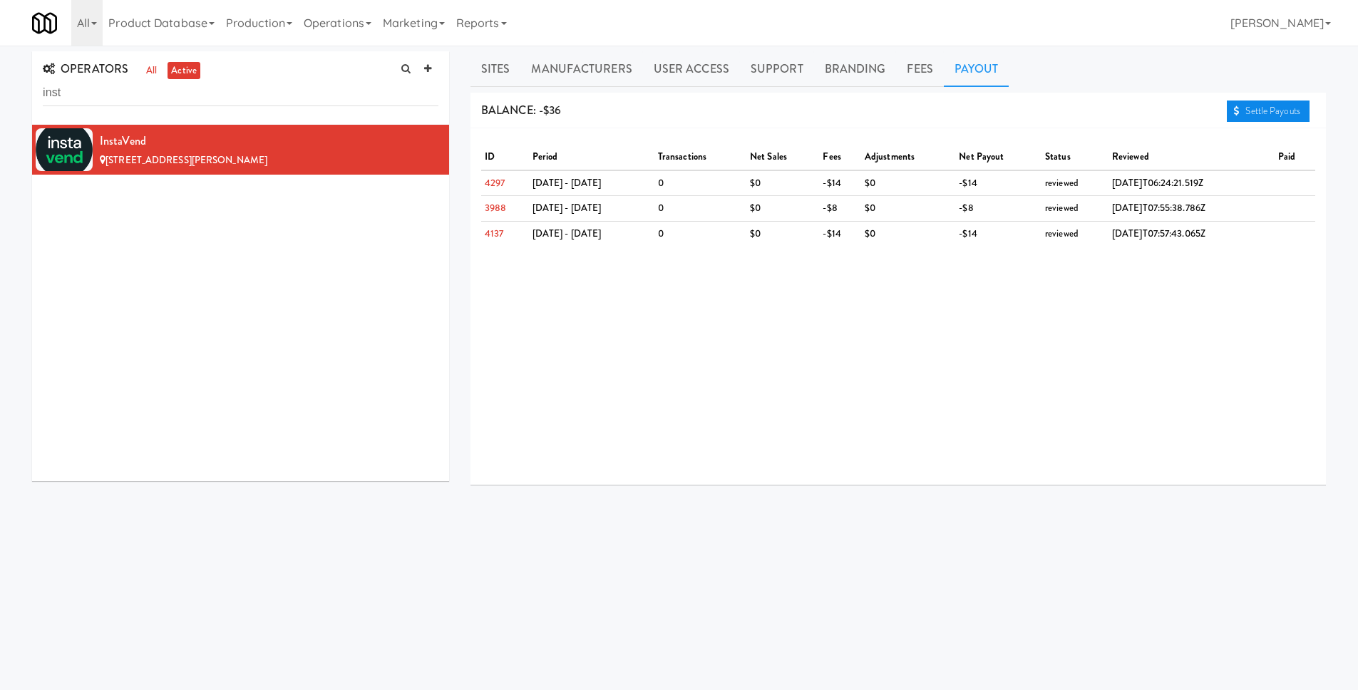
click at [1248, 109] on link "Settle Payouts" at bounding box center [1268, 111] width 83 height 21
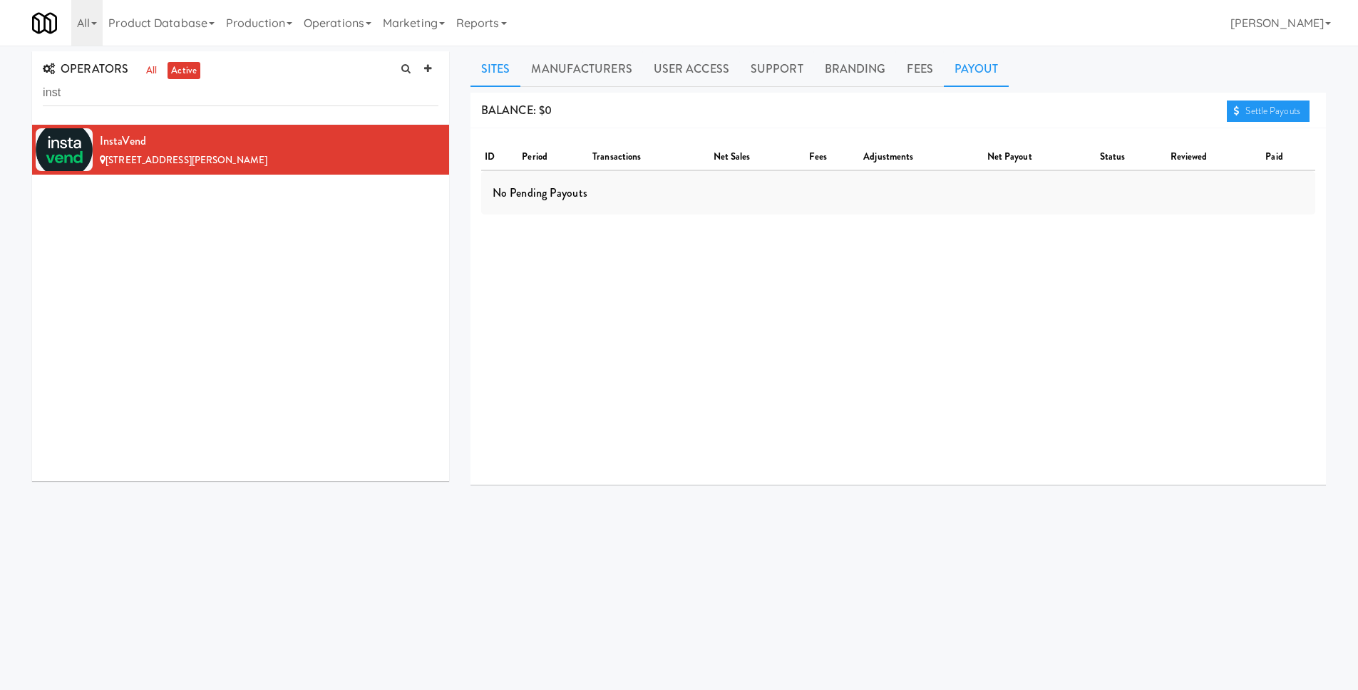
click at [481, 71] on link "Sites" at bounding box center [496, 69] width 51 height 36
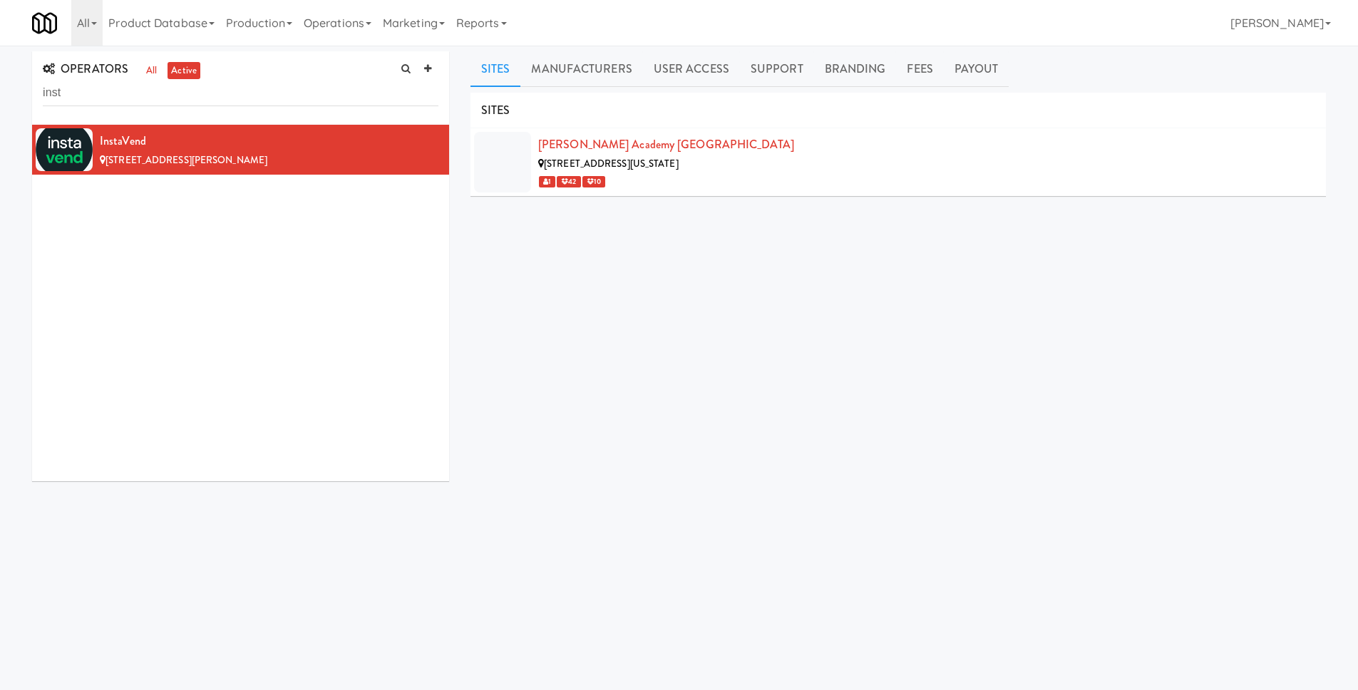
drag, startPoint x: 736, startPoint y: 168, endPoint x: 548, endPoint y: 167, distance: 188.9
click at [548, 167] on div "[STREET_ADDRESS][US_STATE]" at bounding box center [926, 164] width 777 height 18
copy span "[STREET_ADDRESS][US_STATE]"
